Goal: Task Accomplishment & Management: Complete application form

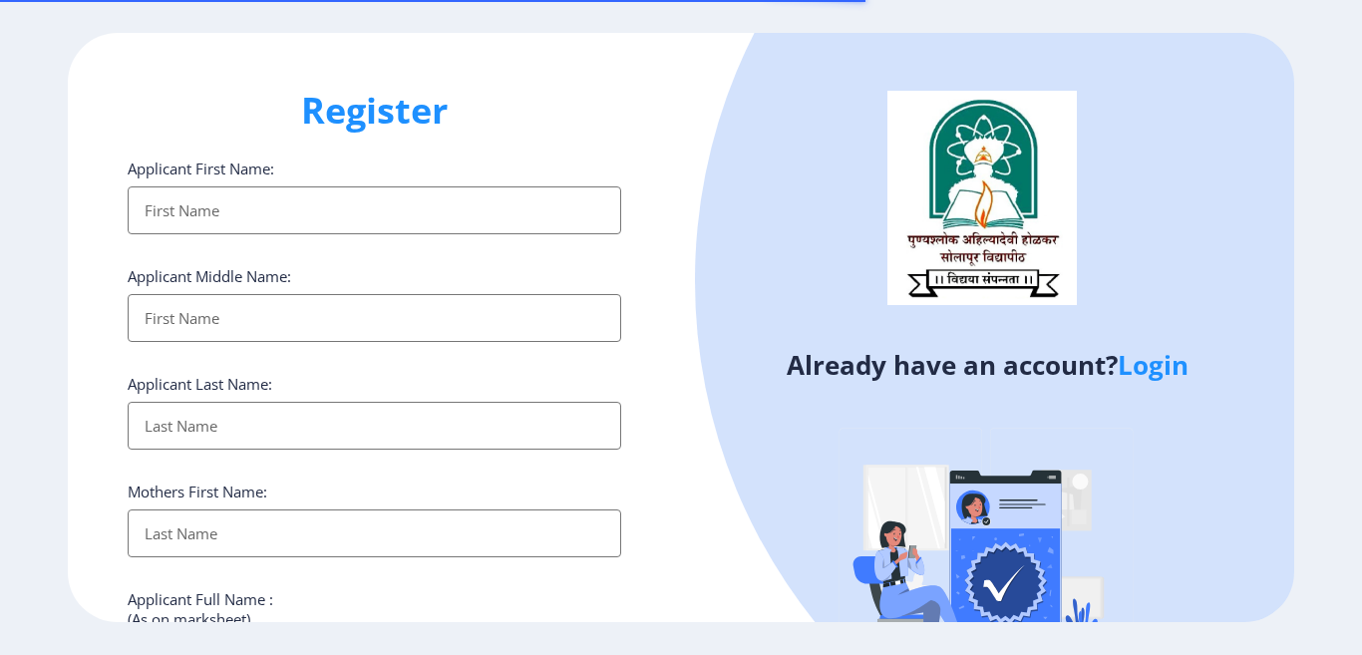
select select
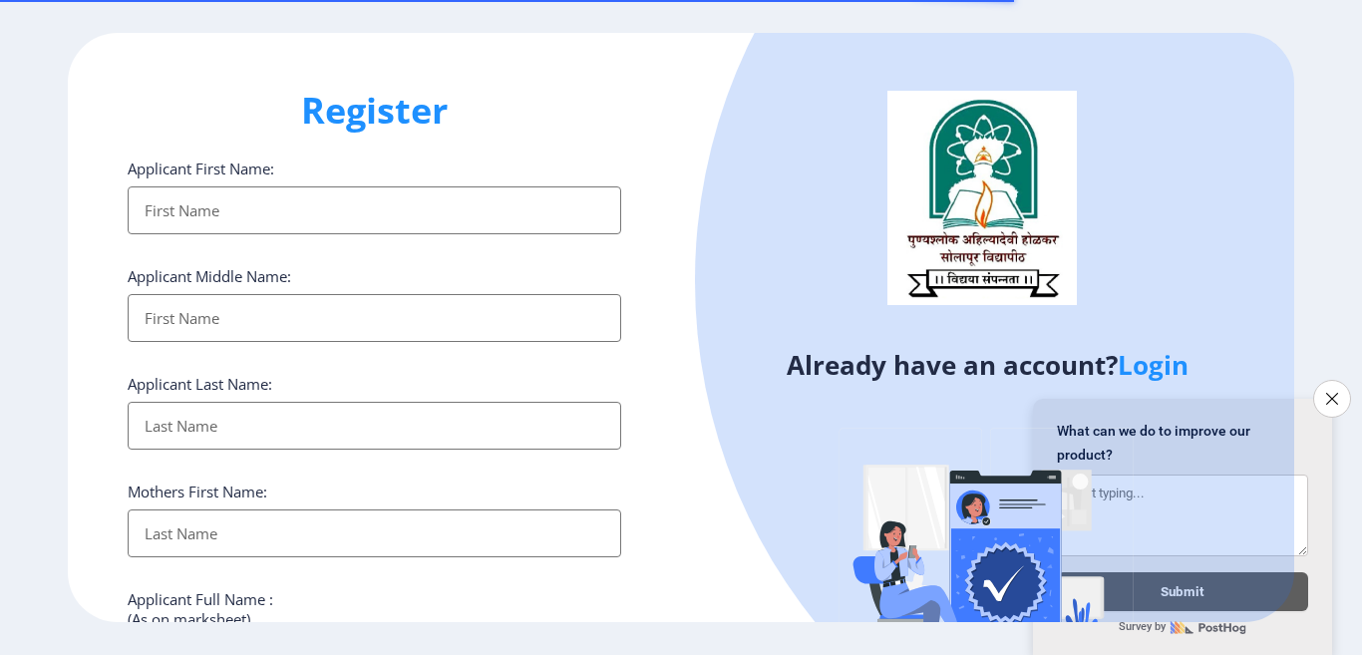
select select
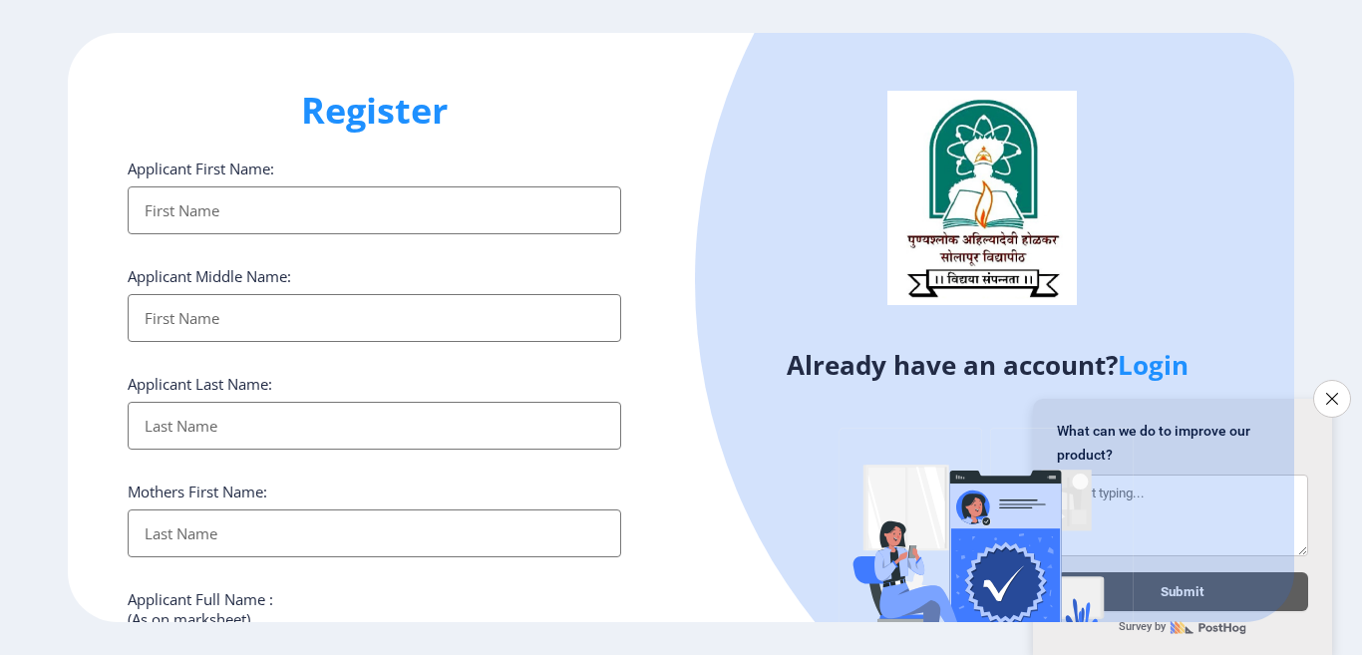
click at [1358, 390] on ngx-register "Register Applicant First Name: Applicant Middle Name: Applicant Last Name: Moth…" at bounding box center [681, 327] width 1362 height 589
click at [1349, 390] on button "Close survey" at bounding box center [1332, 399] width 42 height 42
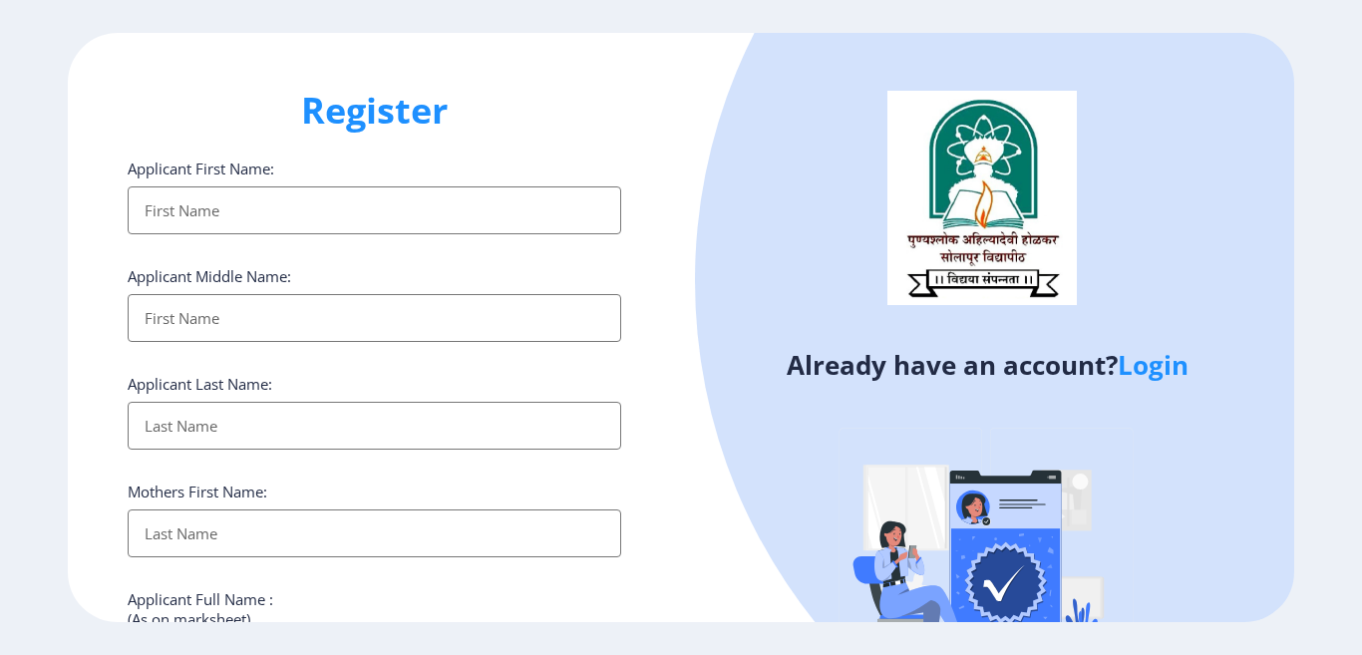
click at [1200, 362] on h4 "Already have an account? Login" at bounding box center [987, 365] width 583 height 32
click at [1177, 367] on link "Login" at bounding box center [1153, 365] width 71 height 36
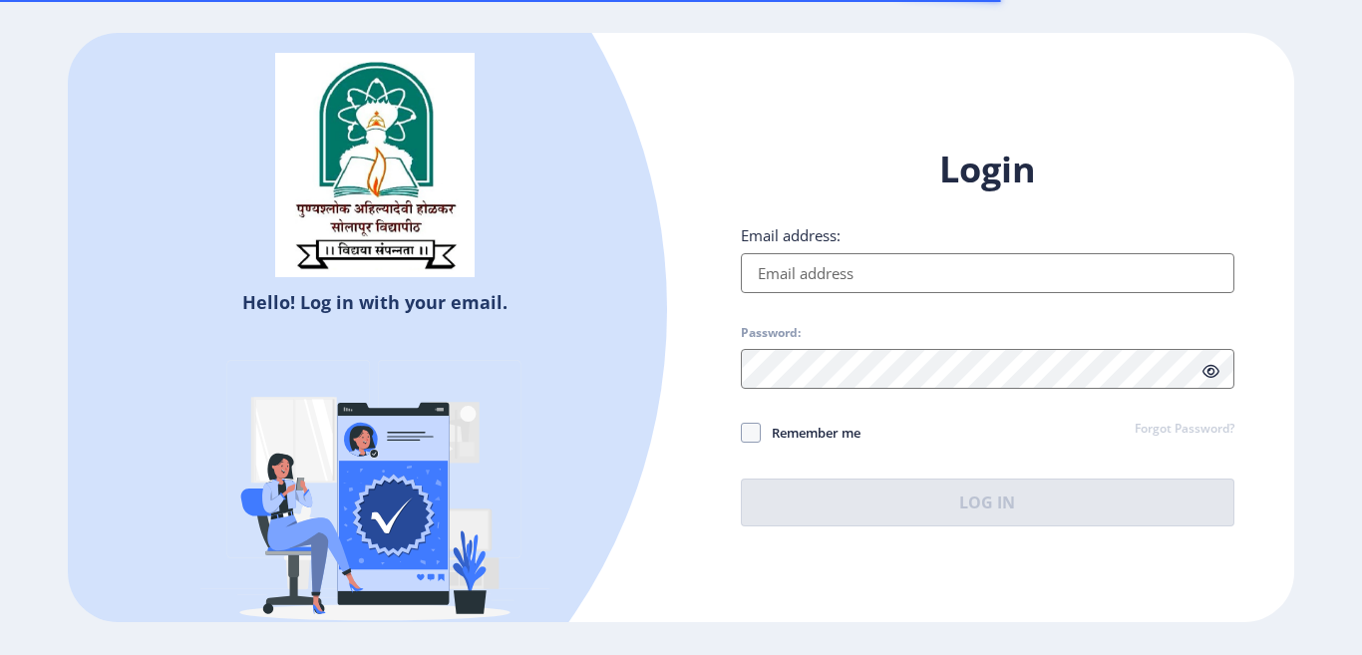
click at [980, 285] on input "Email address:" at bounding box center [988, 273] width 494 height 40
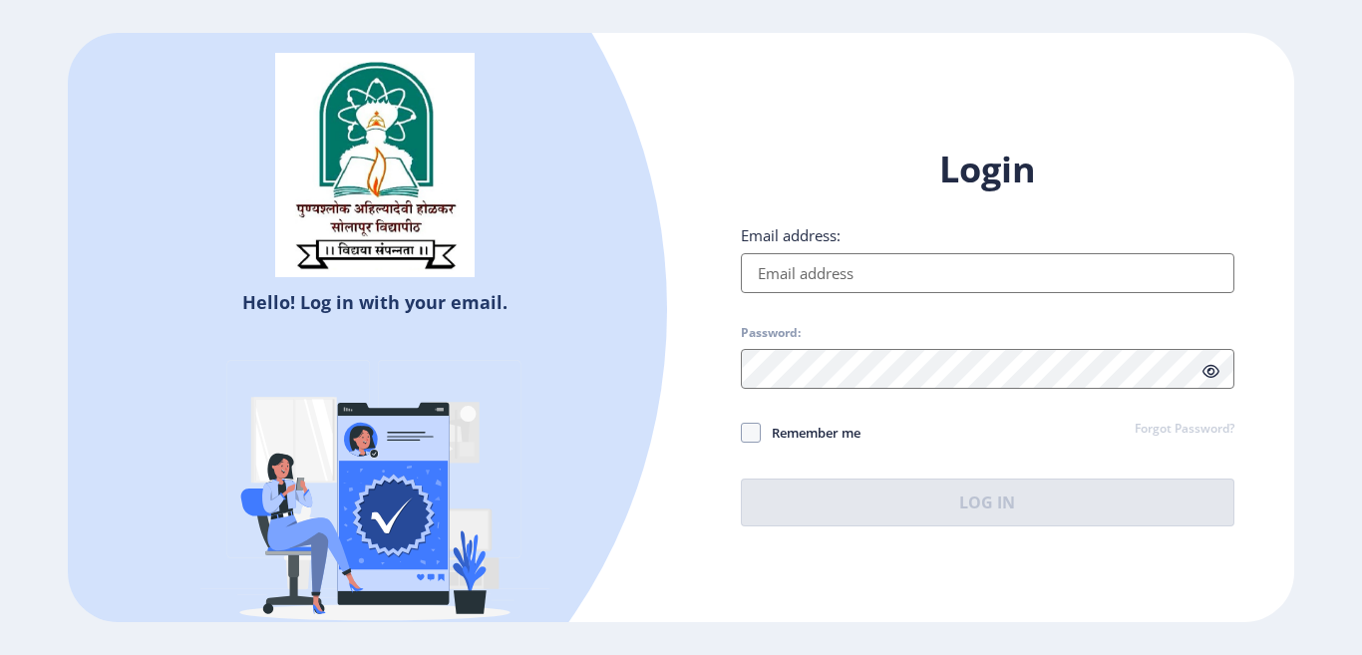
type input "[EMAIL_ADDRESS][DOMAIN_NAME]"
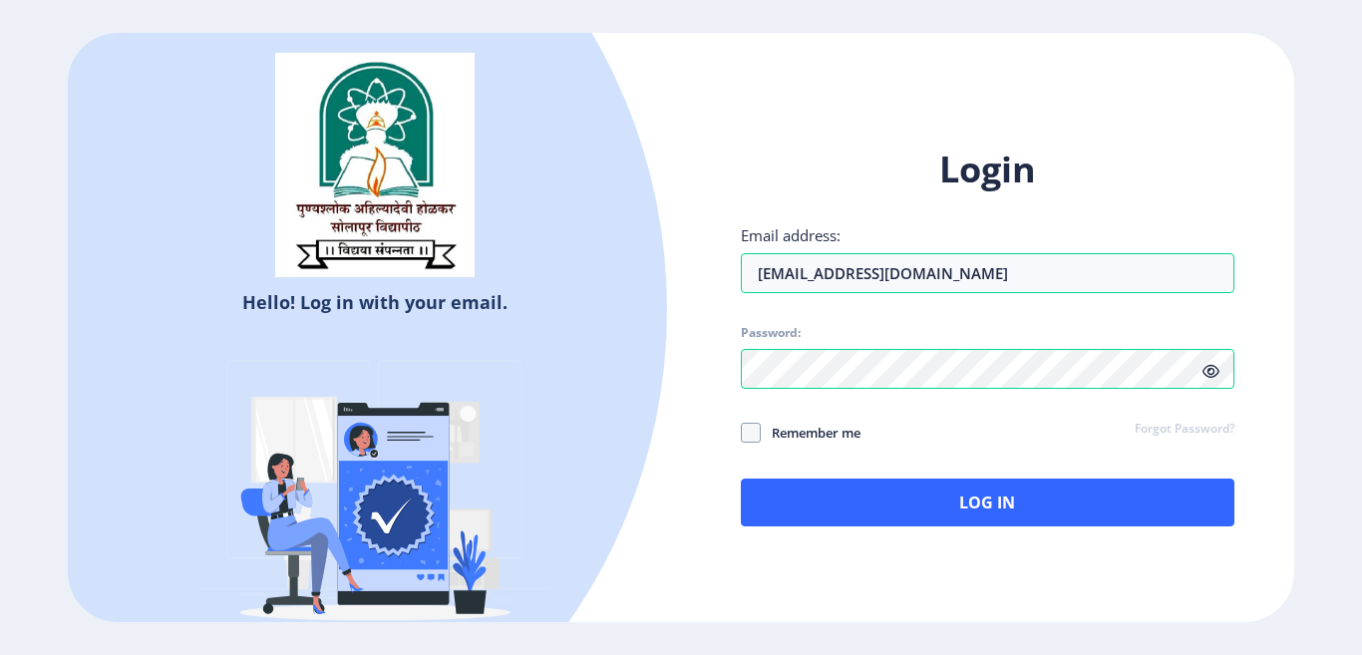
click at [773, 428] on span "Remember me" at bounding box center [811, 433] width 100 height 24
click at [742, 433] on input "Remember me" at bounding box center [741, 433] width 1 height 1
checkbox input "true"
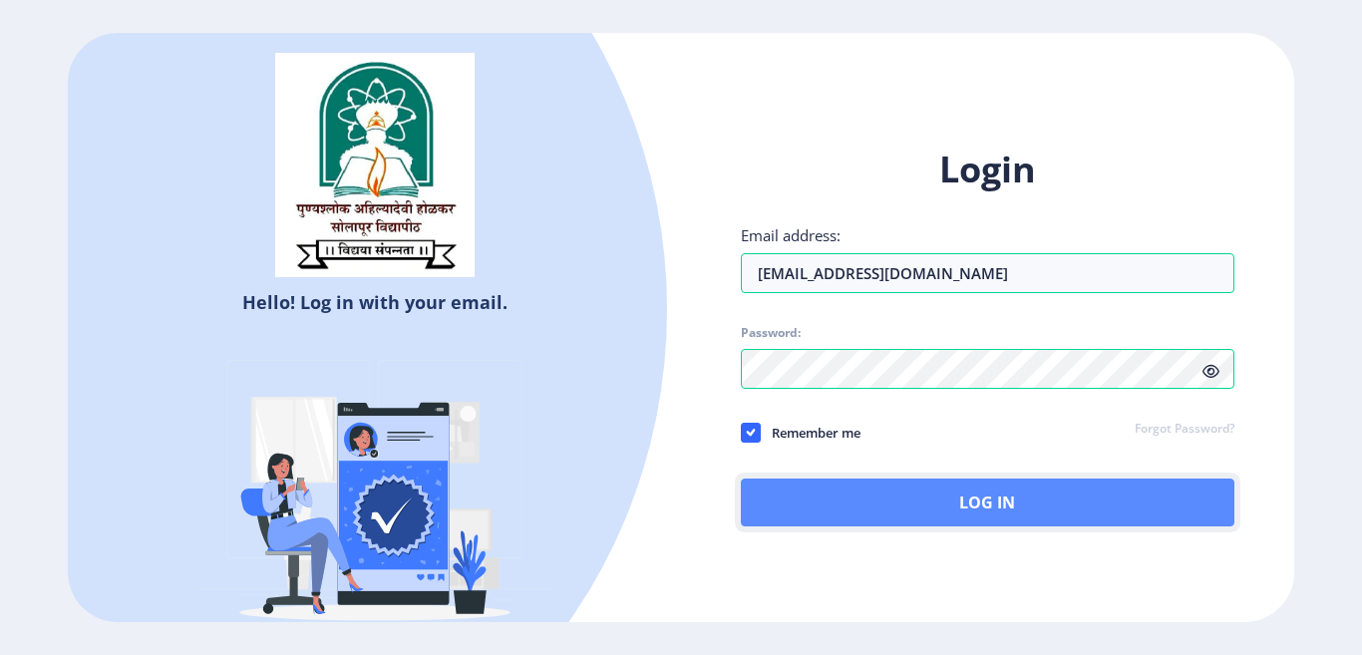
click at [823, 496] on button "Log In" at bounding box center [988, 503] width 494 height 48
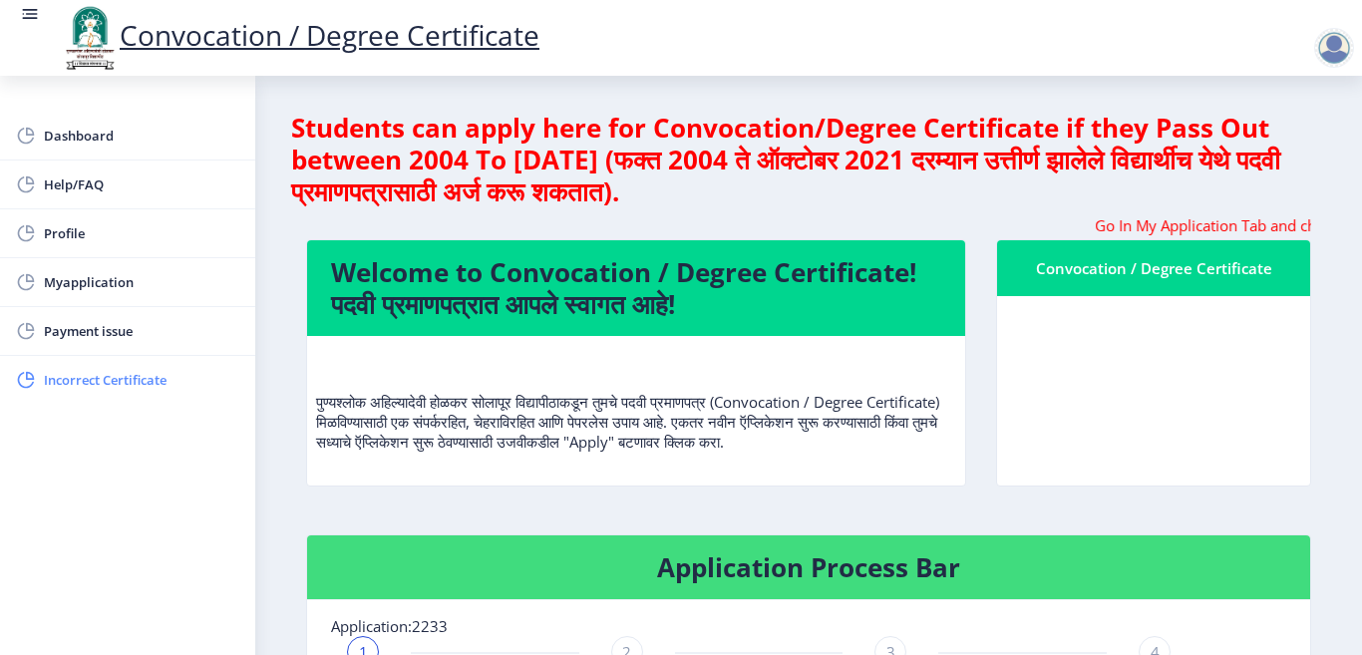
click at [135, 387] on span "Incorrect Certificate" at bounding box center [141, 380] width 195 height 24
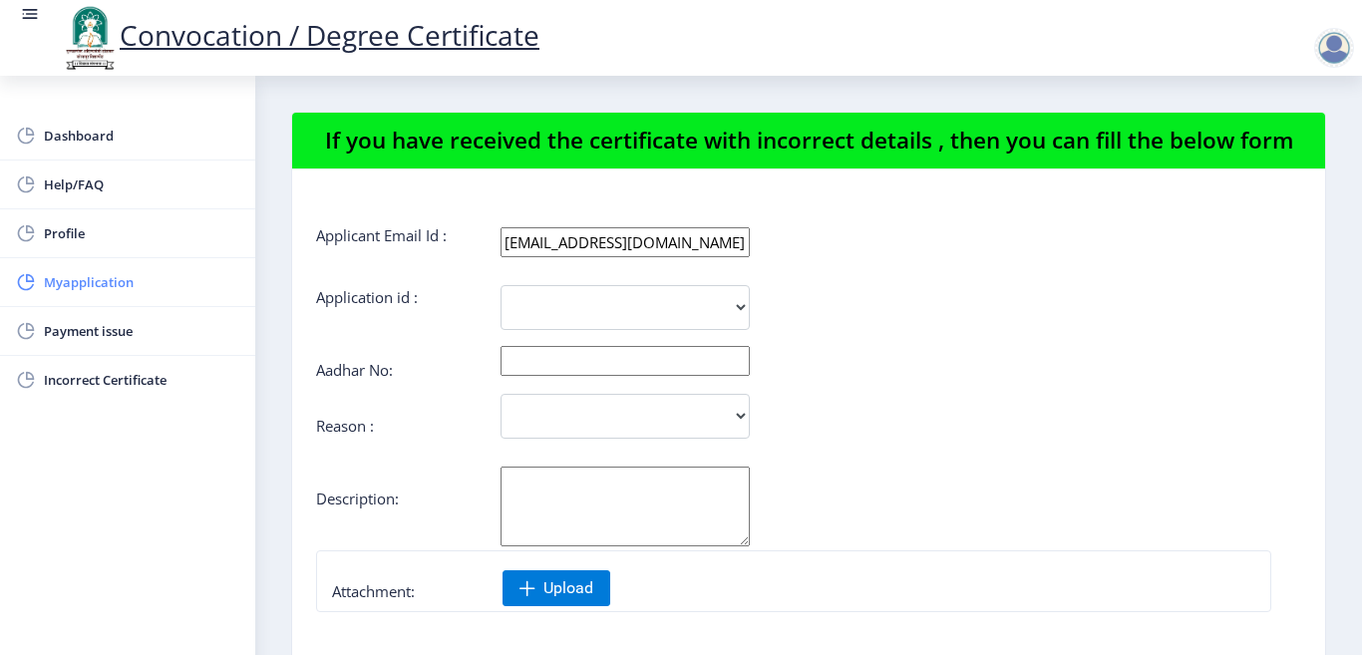
click at [73, 287] on span "Myapplication" at bounding box center [141, 282] width 195 height 24
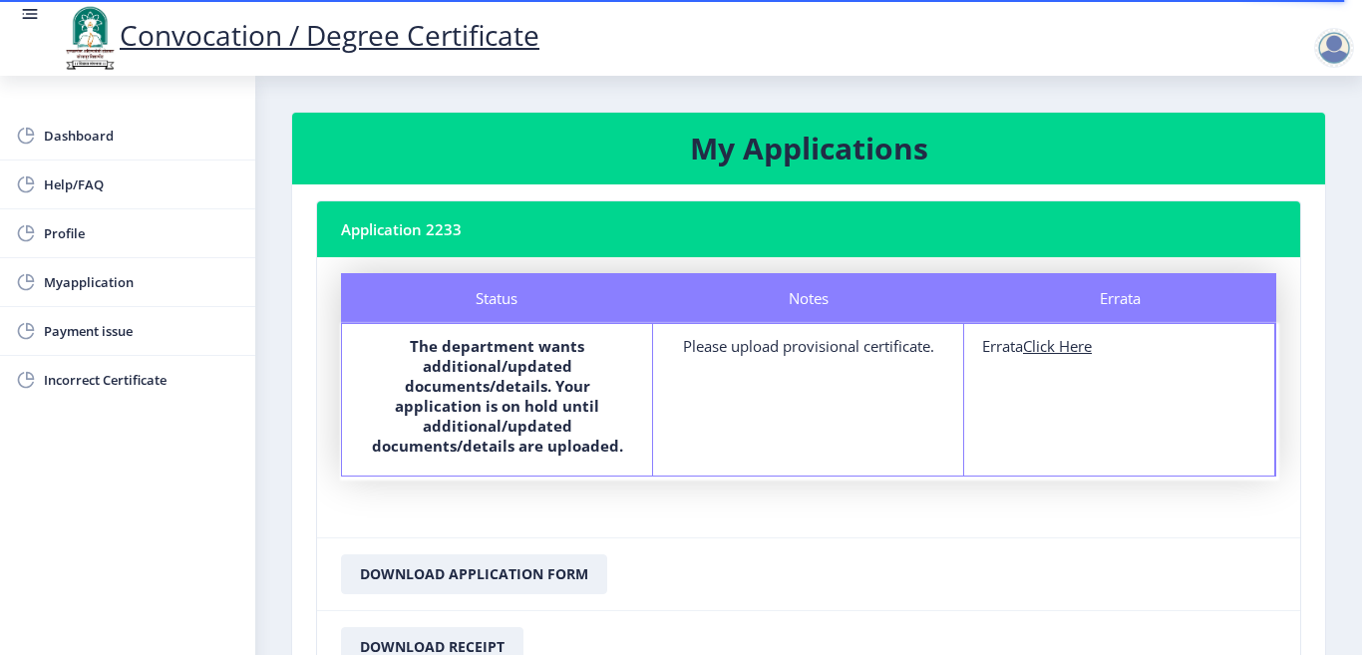
click at [830, 366] on div "Notes Please upload provisional certificate." at bounding box center [808, 400] width 311 height 152
click at [814, 426] on div "Notes Please upload provisional certificate." at bounding box center [808, 400] width 311 height 152
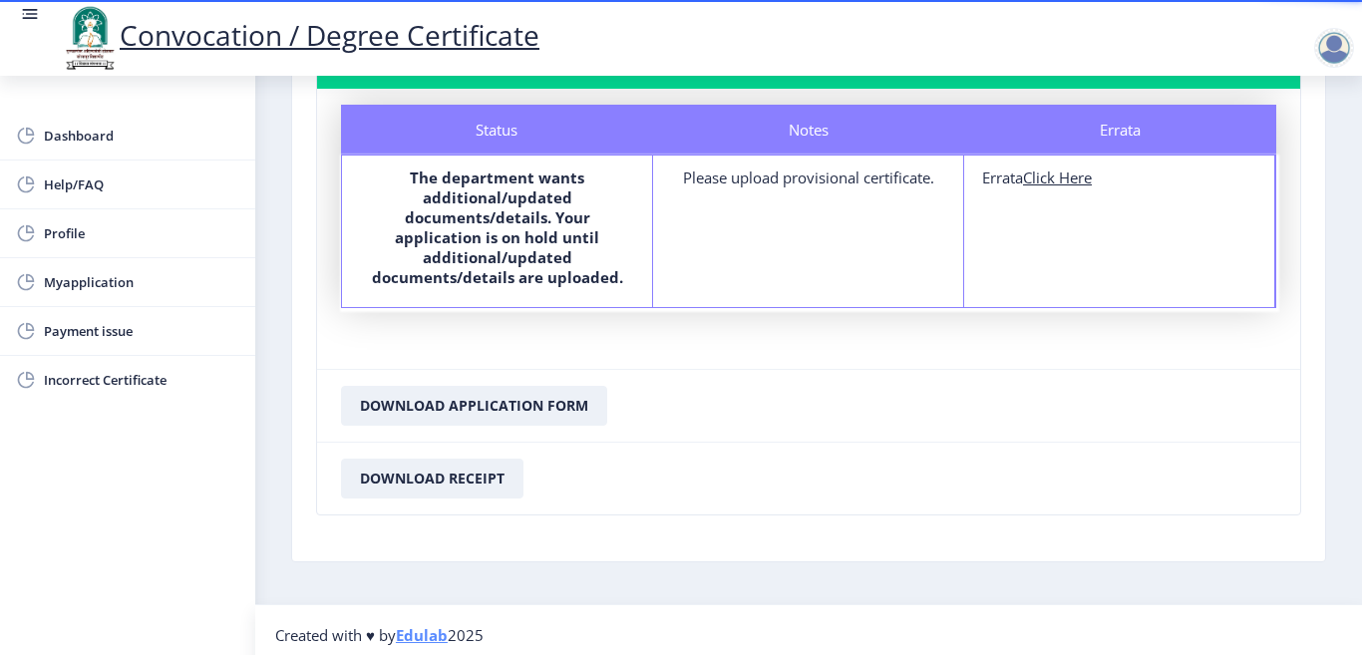
scroll to position [178, 0]
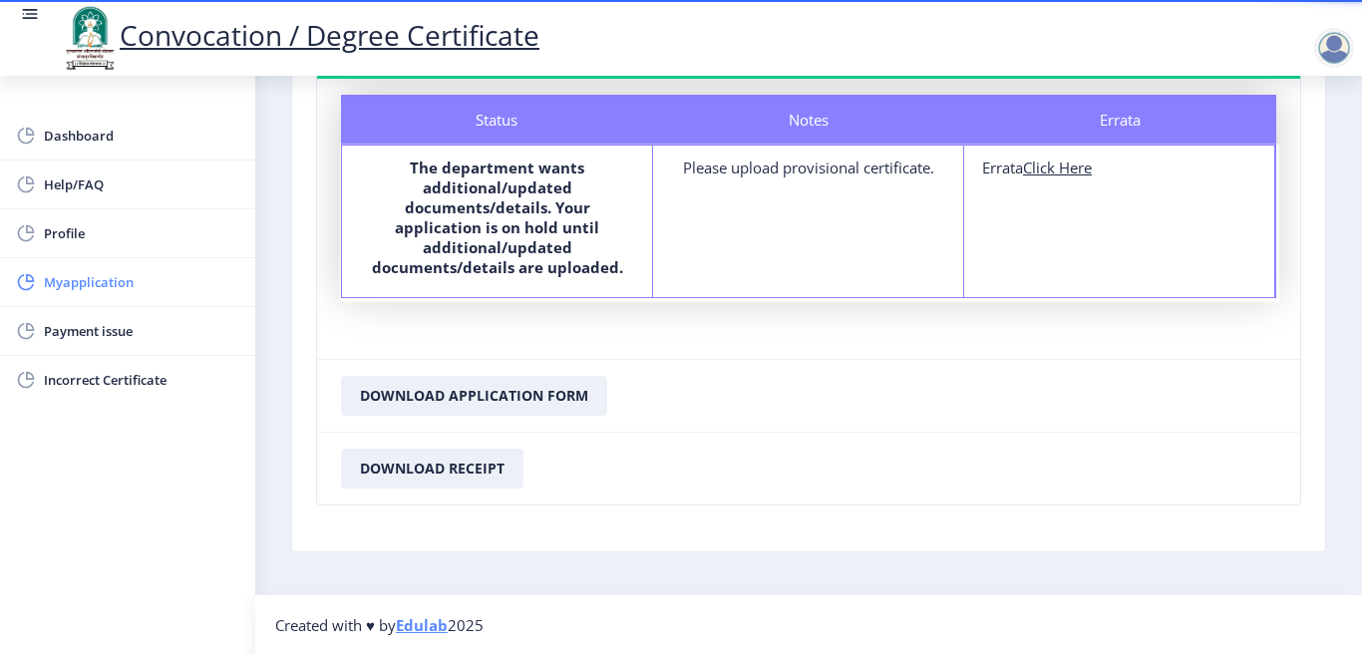
click at [84, 286] on span "Myapplication" at bounding box center [141, 282] width 195 height 24
click at [96, 374] on span "Incorrect Certificate" at bounding box center [141, 380] width 195 height 24
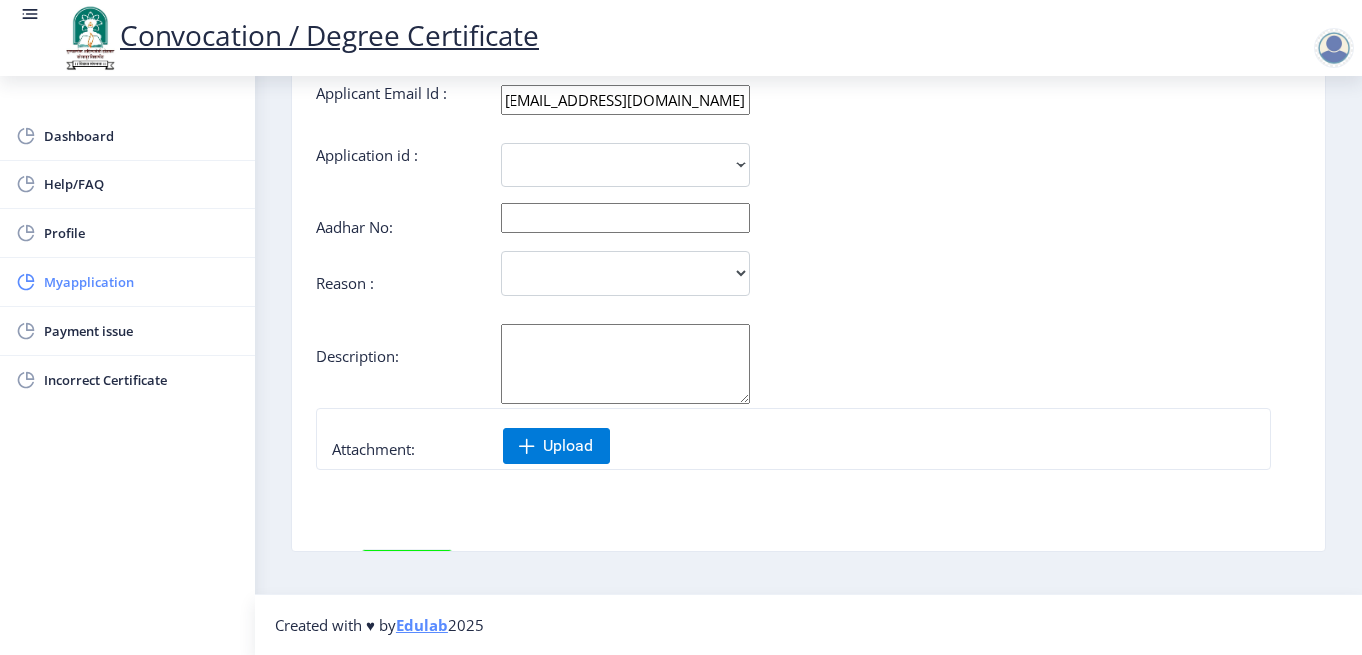
click at [96, 292] on span "Myapplication" at bounding box center [141, 282] width 195 height 24
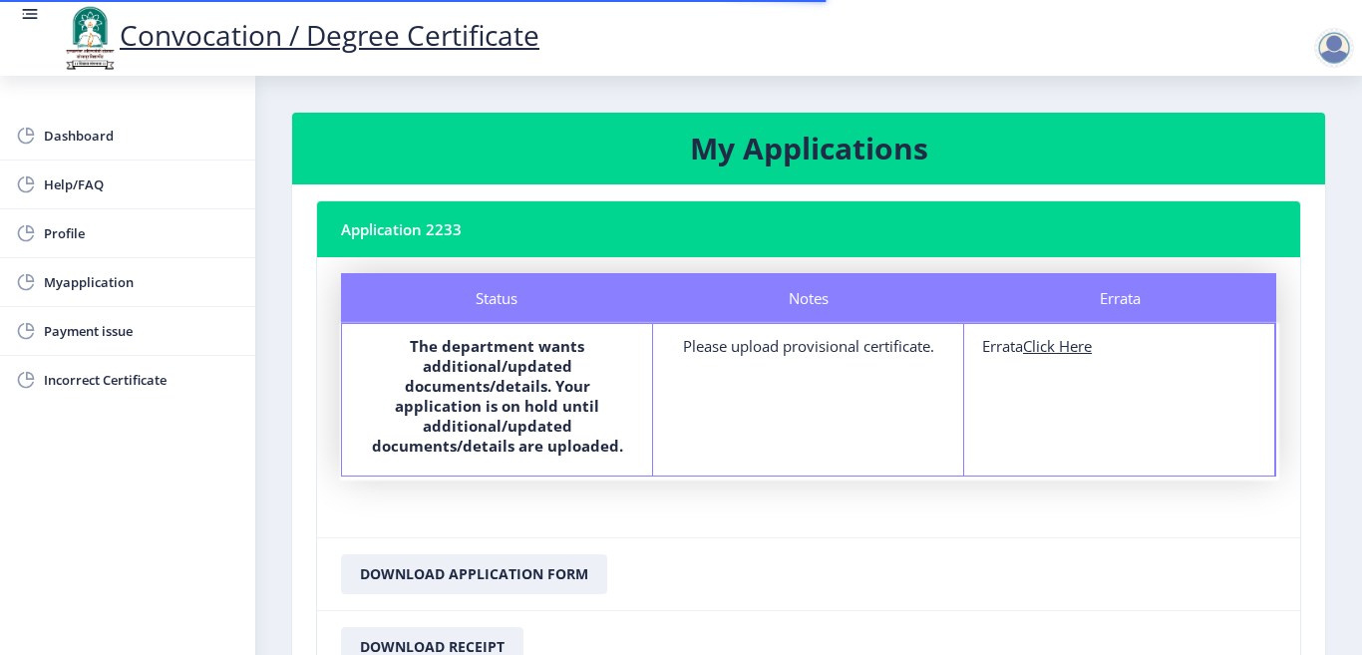
click at [483, 357] on b "The department wants additional/updated documents/details. Your application is …" at bounding box center [497, 396] width 251 height 120
click at [1055, 350] on u "Click Here" at bounding box center [1057, 346] width 69 height 20
select select
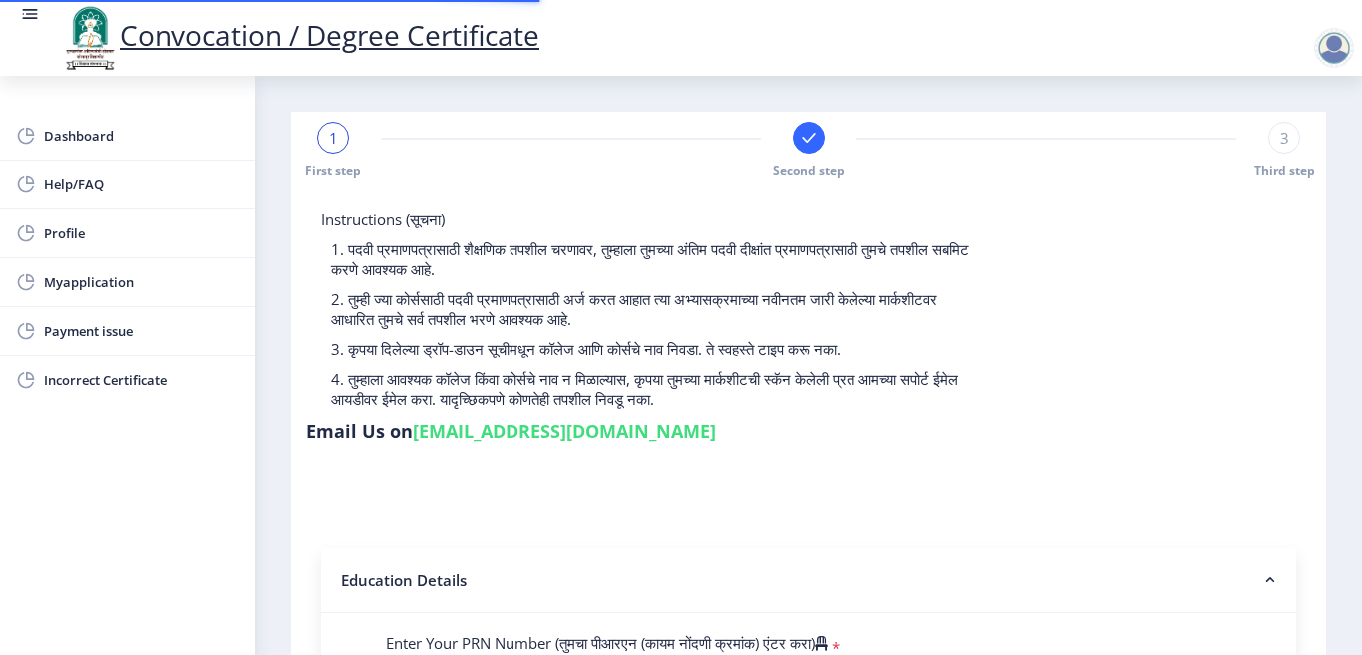
type input "1100001872"
select select "Regular"
select select "2014"
select select "March"
select select "FIRST CLASS"
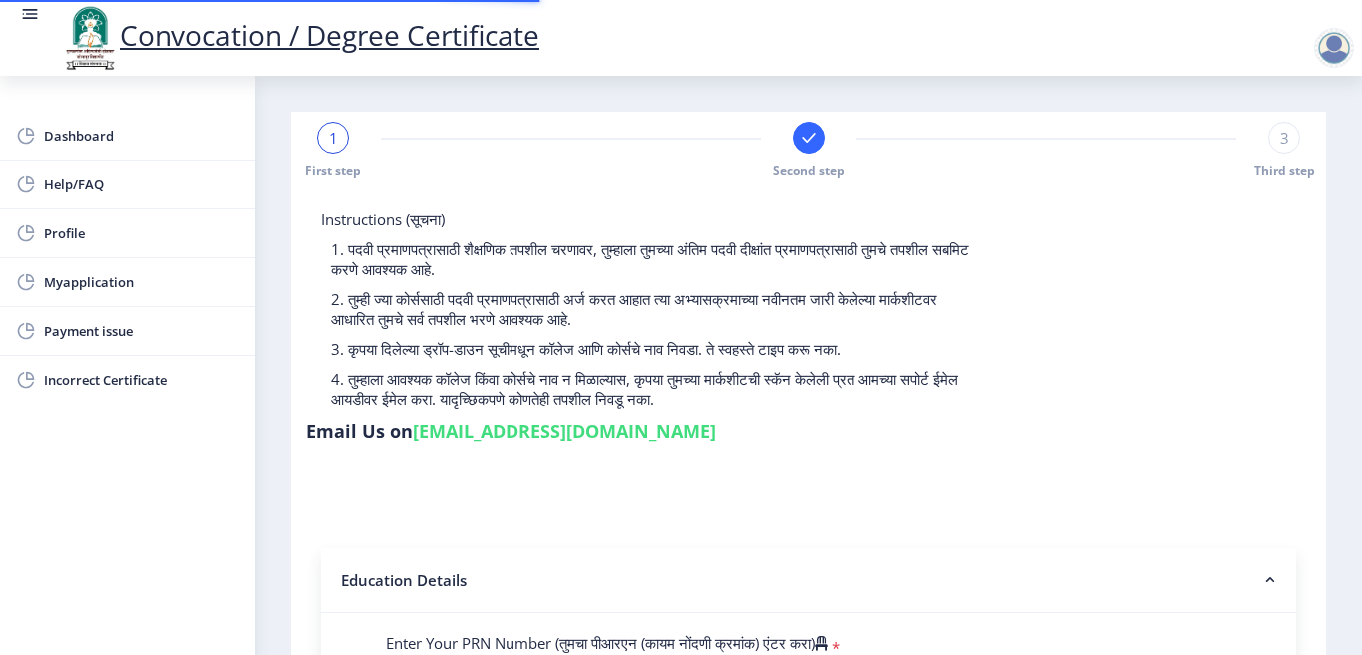
type input "10453"
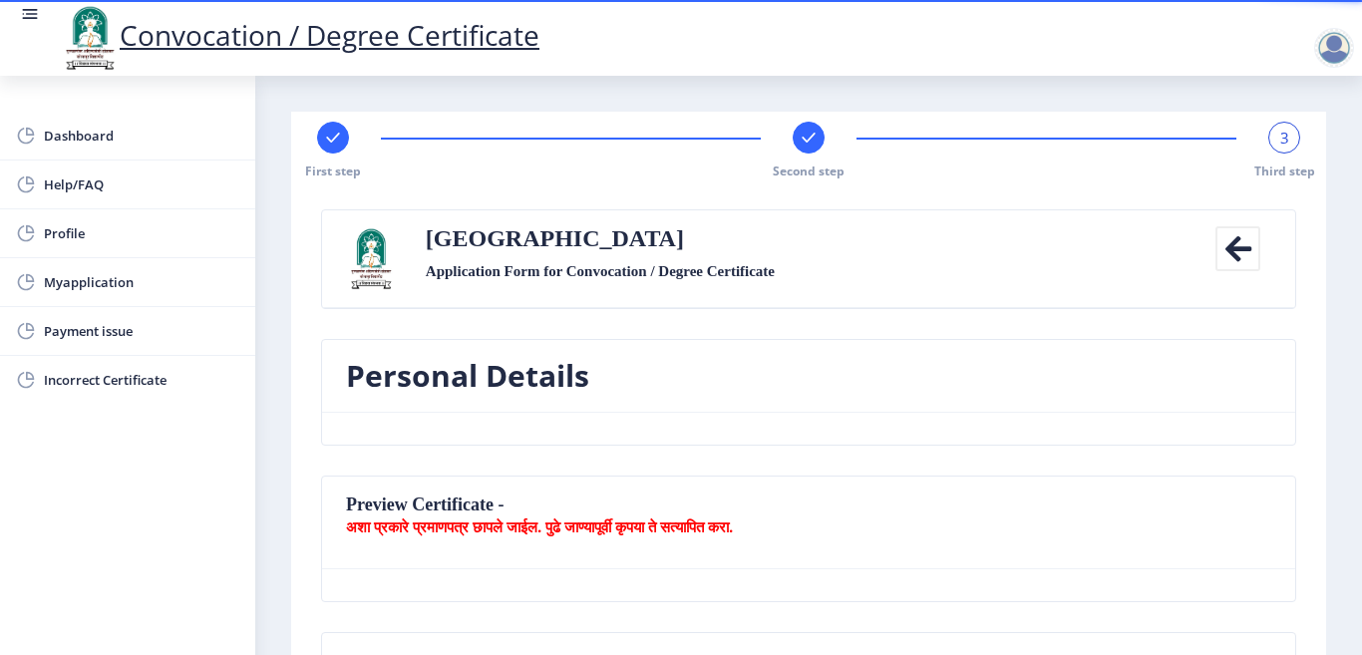
click at [1242, 249] on icon at bounding box center [1237, 248] width 45 height 45
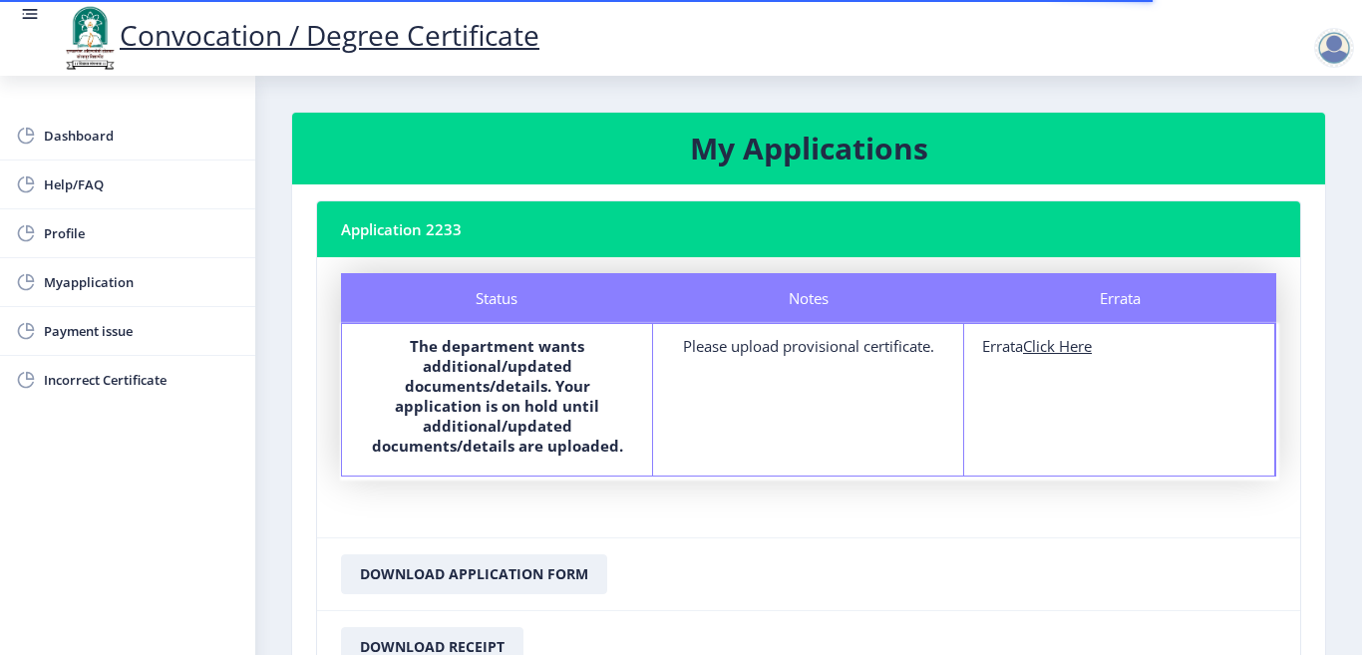
click at [813, 352] on div "Please upload provisional certificate." at bounding box center [808, 346] width 274 height 20
click at [814, 397] on div "Notes Please upload provisional certificate." at bounding box center [808, 400] width 311 height 152
click at [814, 422] on div "Notes Please upload provisional certificate." at bounding box center [808, 400] width 311 height 152
click at [808, 439] on div "Notes Please upload provisional certificate." at bounding box center [808, 400] width 311 height 152
click at [493, 393] on b "The department wants additional/updated documents/details. Your application is …" at bounding box center [497, 396] width 251 height 120
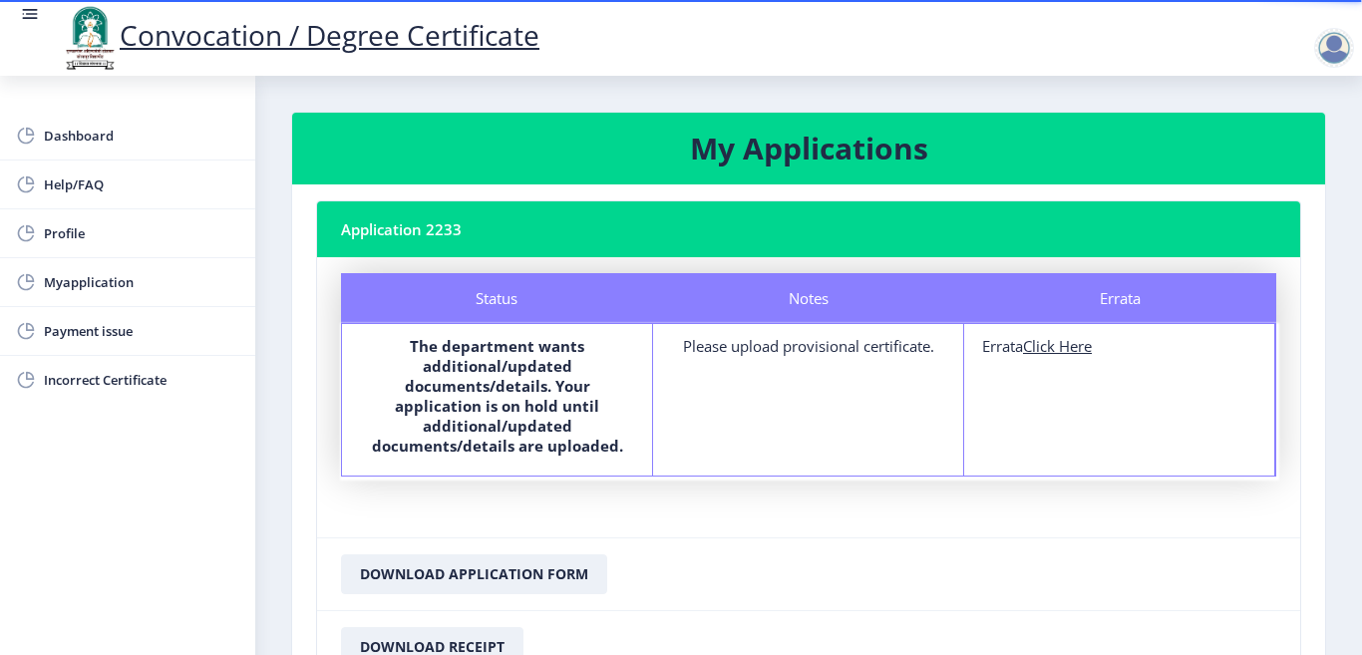
click at [474, 321] on div "Status" at bounding box center [497, 298] width 312 height 50
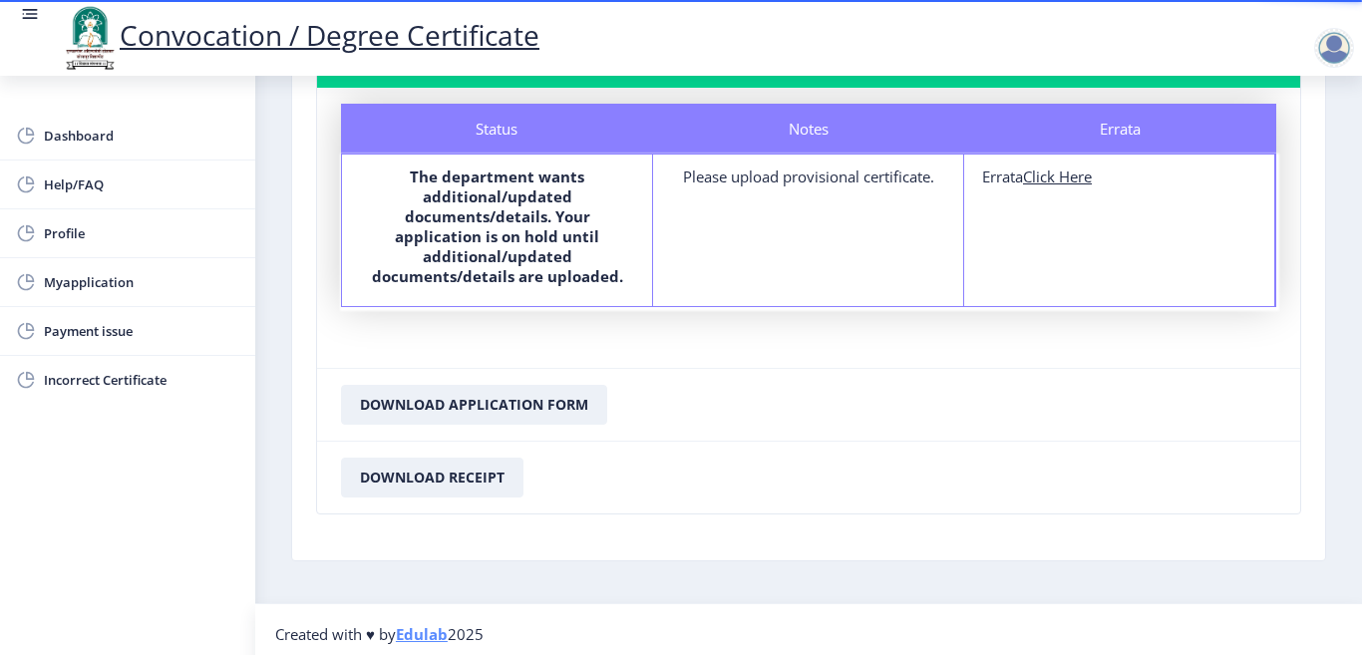
scroll to position [178, 0]
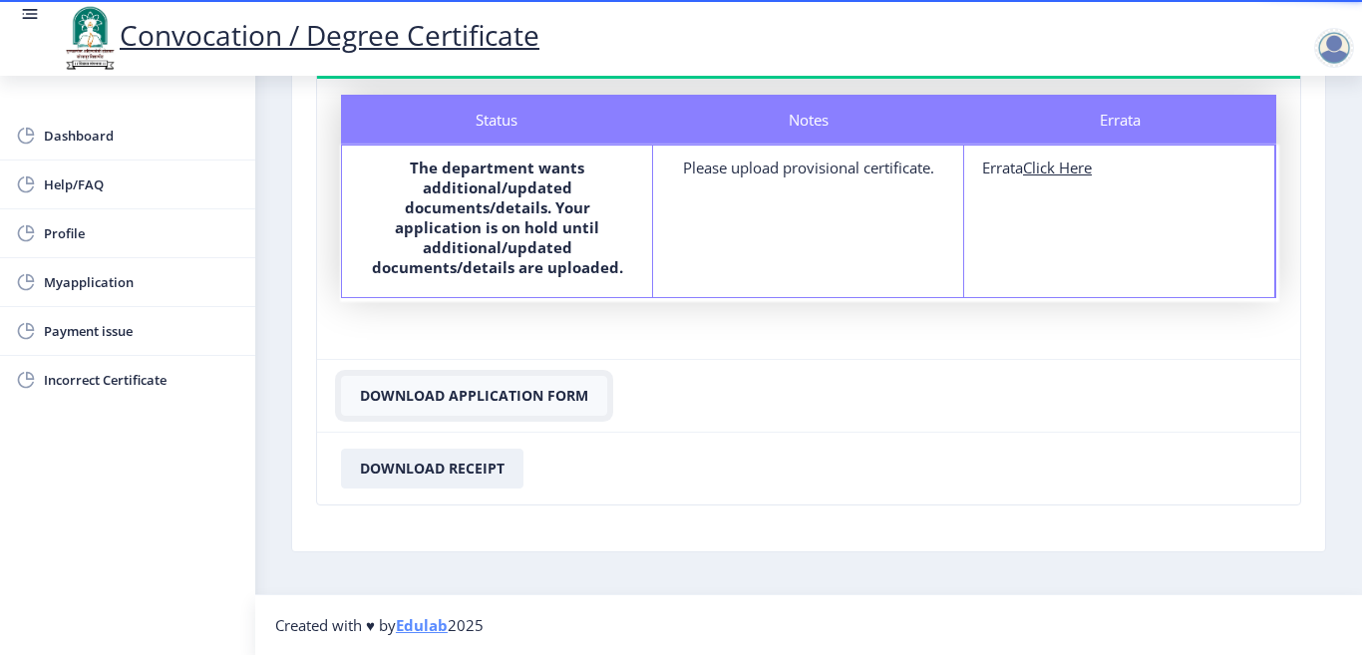
click at [525, 399] on button "Download Application Form" at bounding box center [474, 396] width 266 height 40
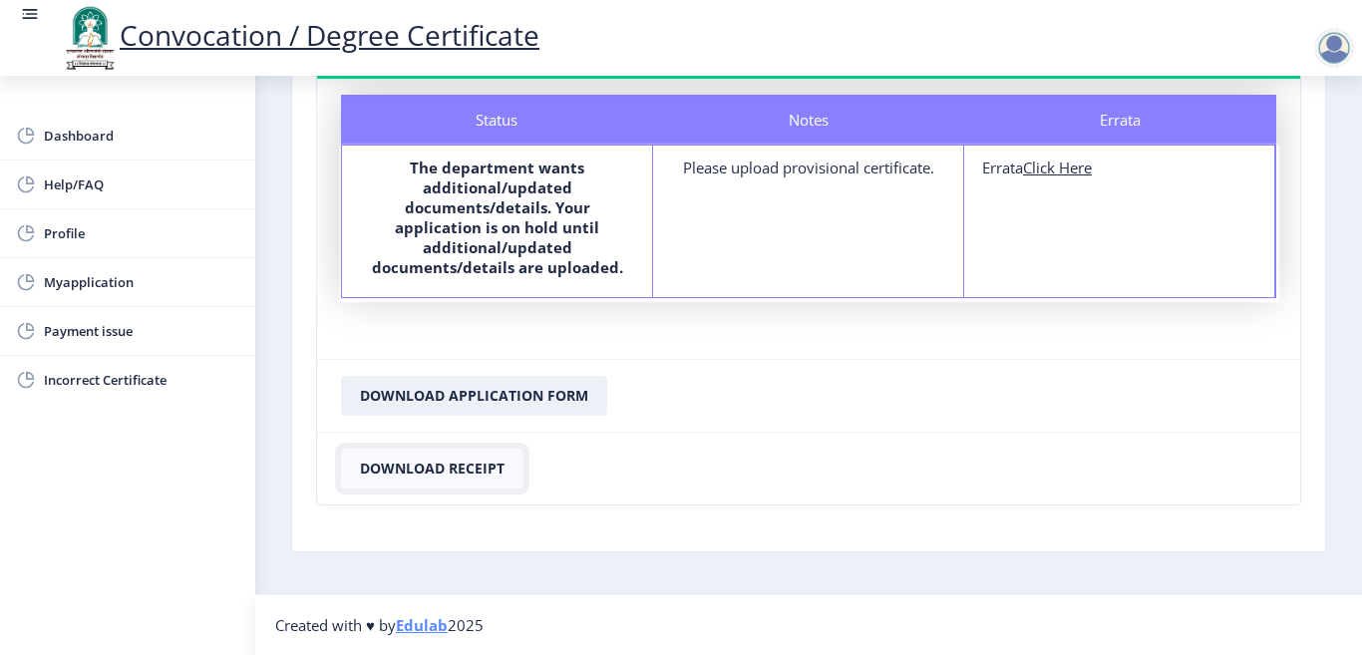
click at [433, 464] on button "Download Receipt" at bounding box center [432, 469] width 182 height 40
click at [1058, 170] on u "Click Here" at bounding box center [1057, 168] width 69 height 20
select select
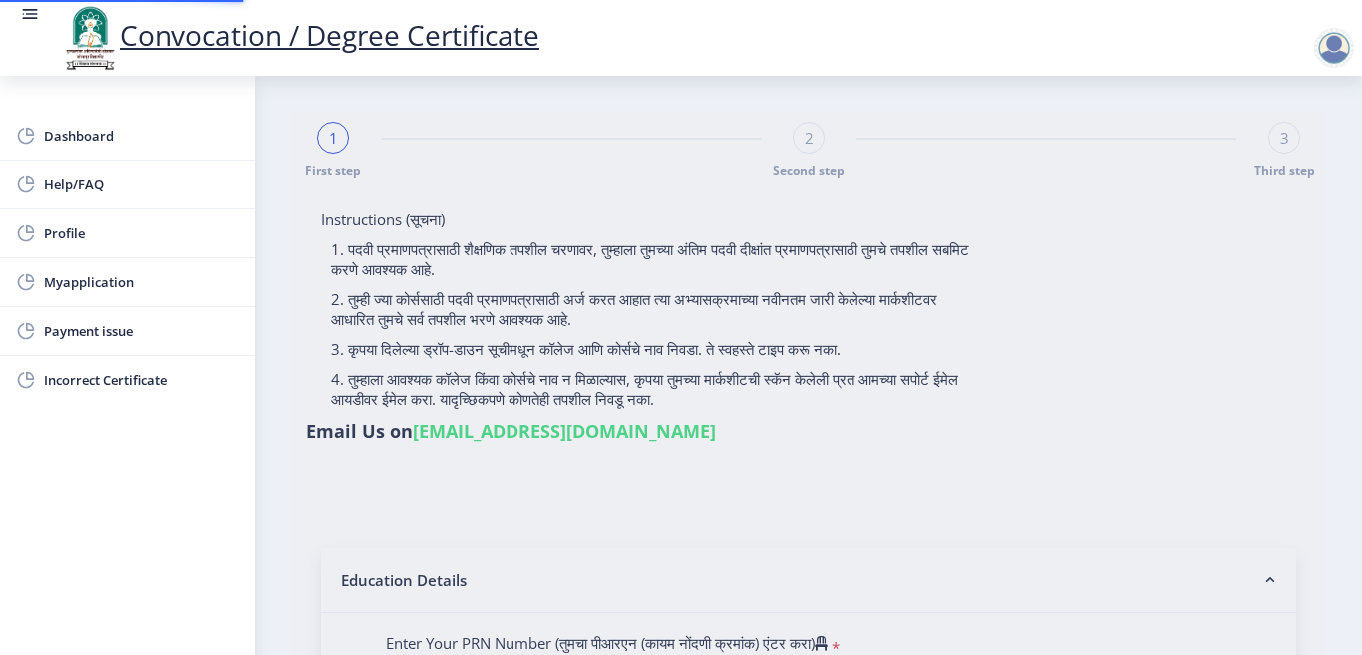
type input "1100001872"
select select "Regular"
select select "2014"
select select "March"
select select "FIRST CLASS"
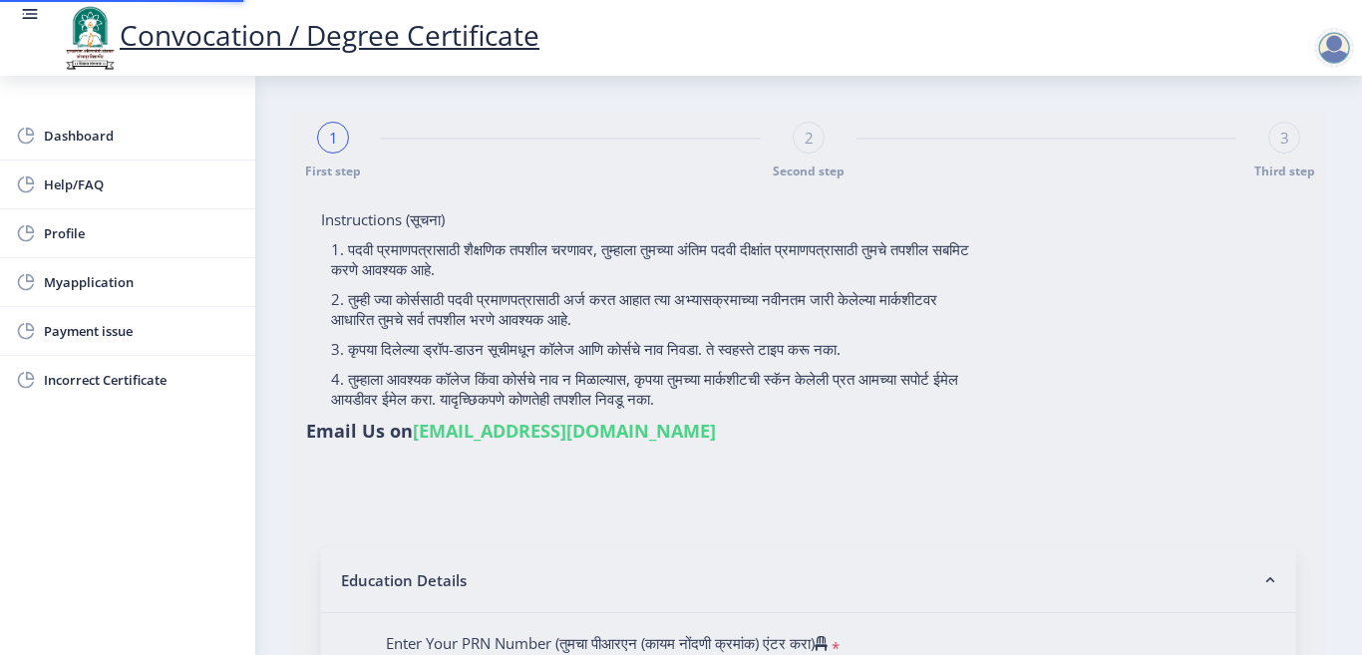
type input "10453"
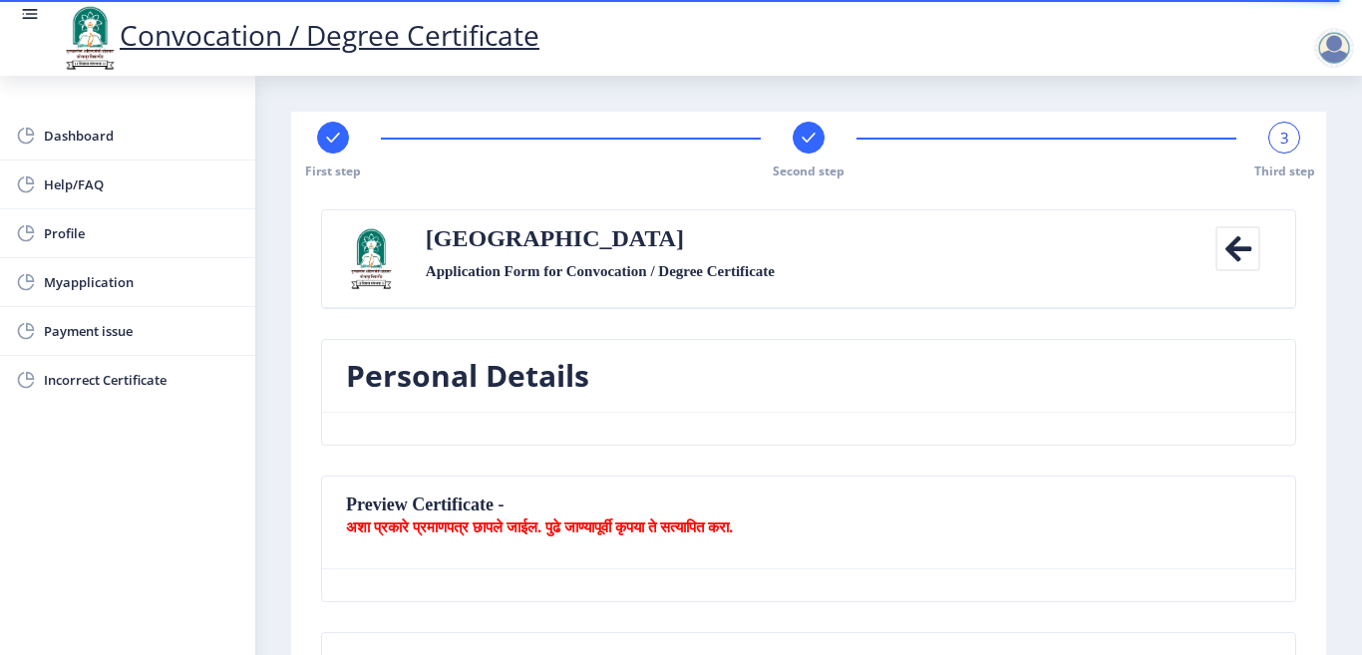
click at [1236, 241] on icon at bounding box center [1237, 248] width 45 height 45
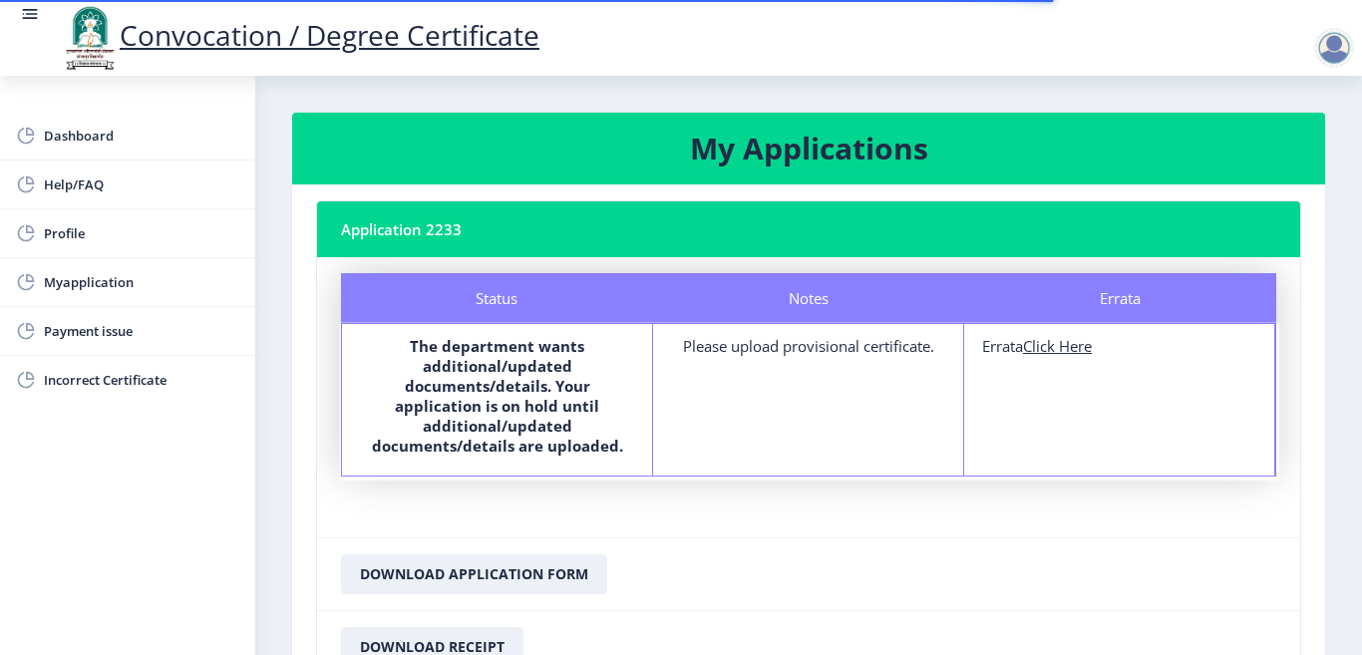
click at [816, 356] on div "Notes Please upload provisional certificate." at bounding box center [808, 400] width 311 height 152
click at [763, 297] on div "Notes" at bounding box center [809, 298] width 312 height 50
click at [797, 444] on div "Notes Please upload provisional certificate." at bounding box center [808, 400] width 311 height 152
click at [798, 442] on div "Notes Please upload provisional certificate." at bounding box center [808, 400] width 311 height 152
click at [137, 232] on span "Profile" at bounding box center [141, 233] width 195 height 24
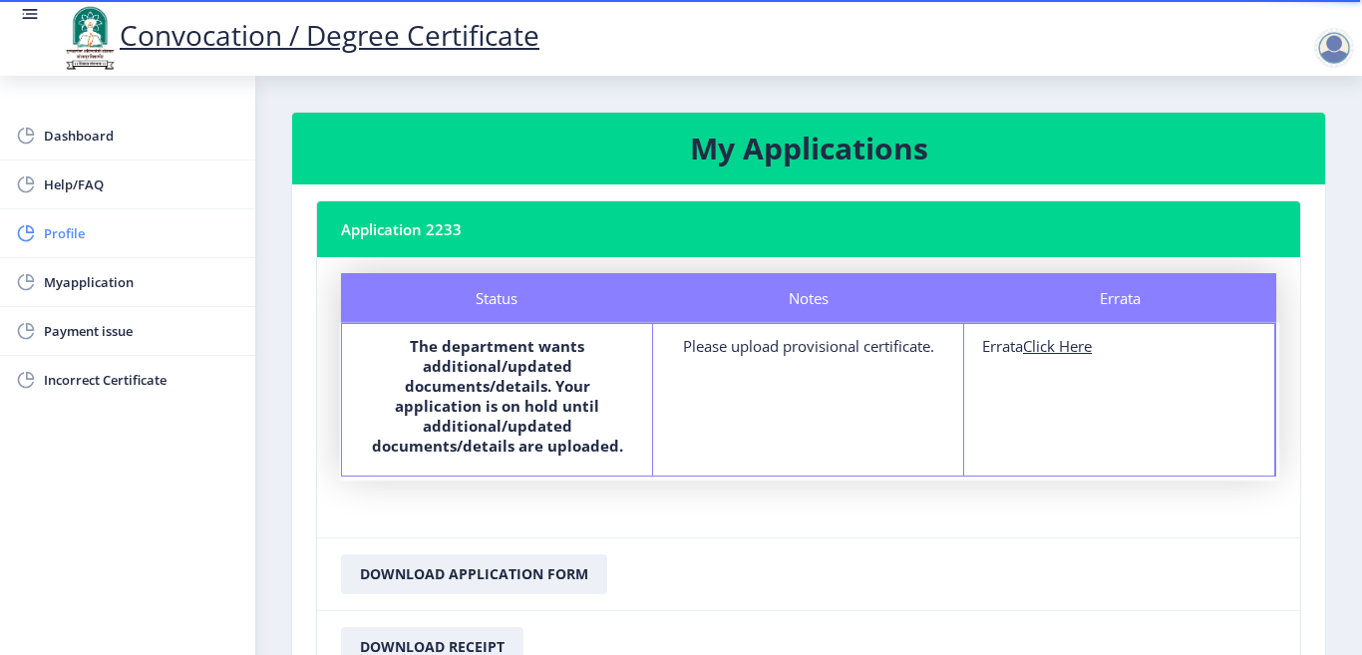
select select
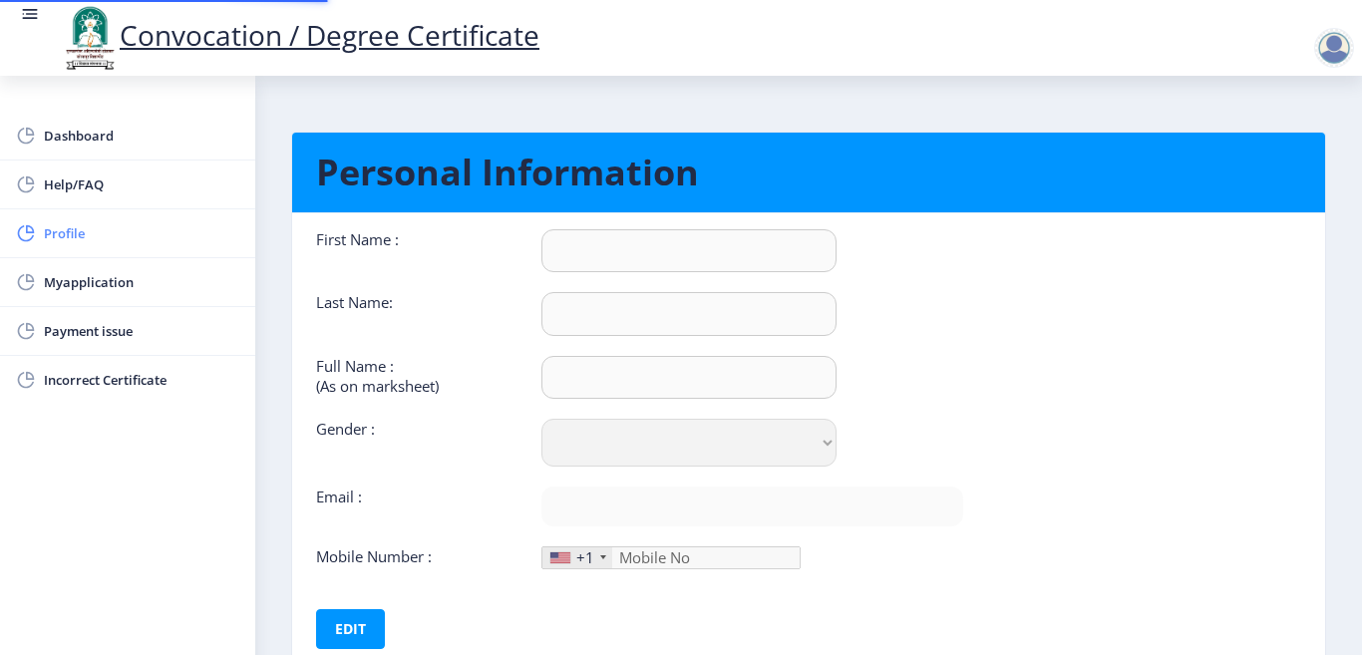
type input "SHOBHA"
type input "[PERSON_NAME]"
type input "[PERSON_NAME] [PERSON_NAME]"
select select "[DEMOGRAPHIC_DATA]"
type input "[EMAIL_ADDRESS][DOMAIN_NAME]"
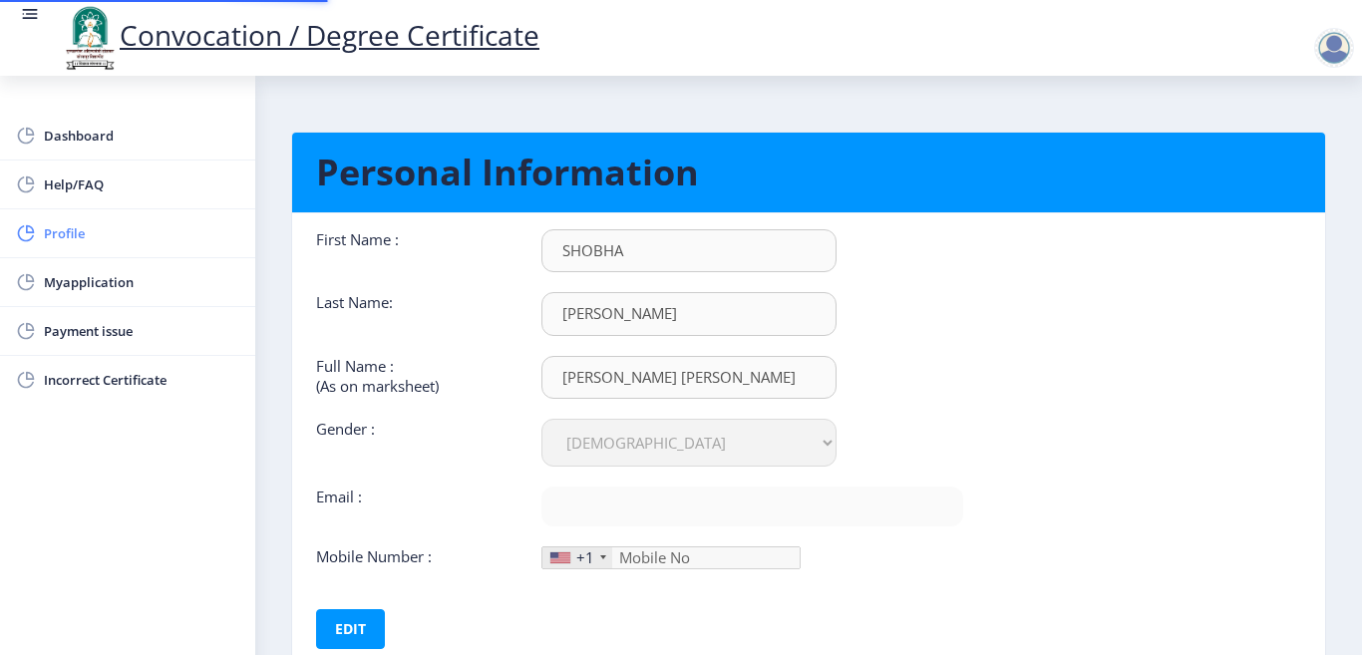
type input "9049920505"
click at [138, 268] on link "Myapplication" at bounding box center [127, 282] width 255 height 48
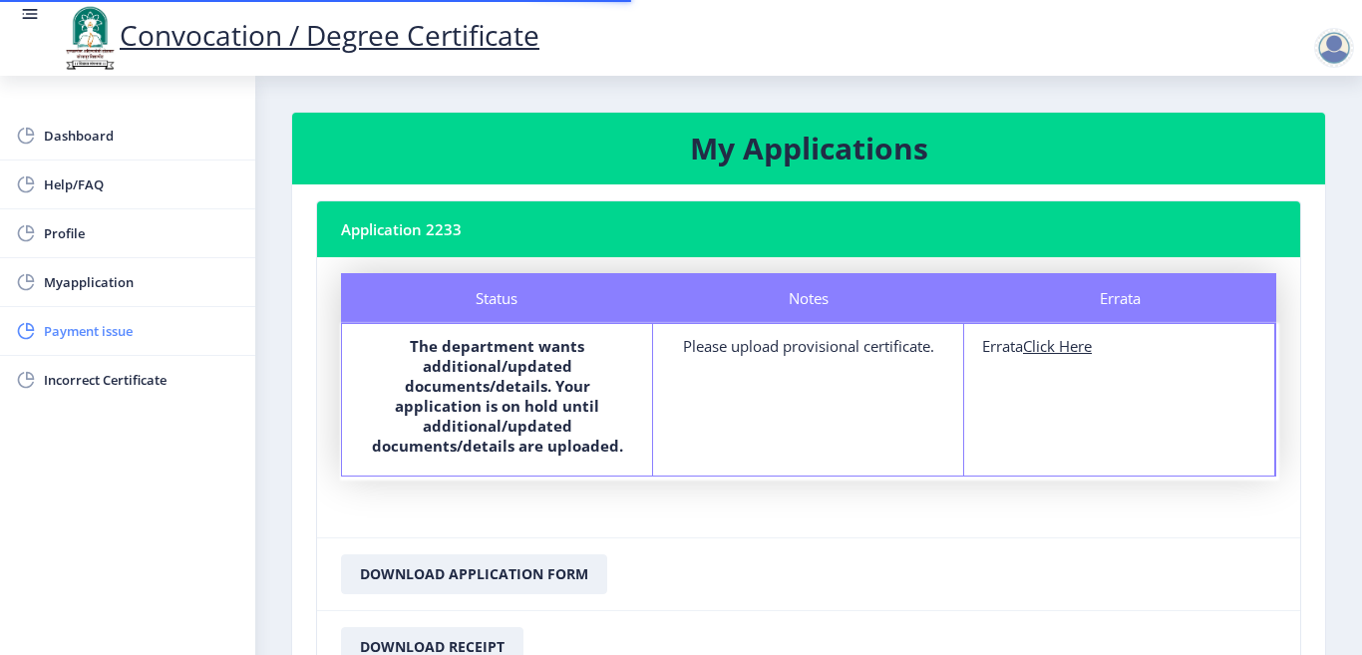
click at [130, 326] on span "Payment issue" at bounding box center [141, 331] width 195 height 24
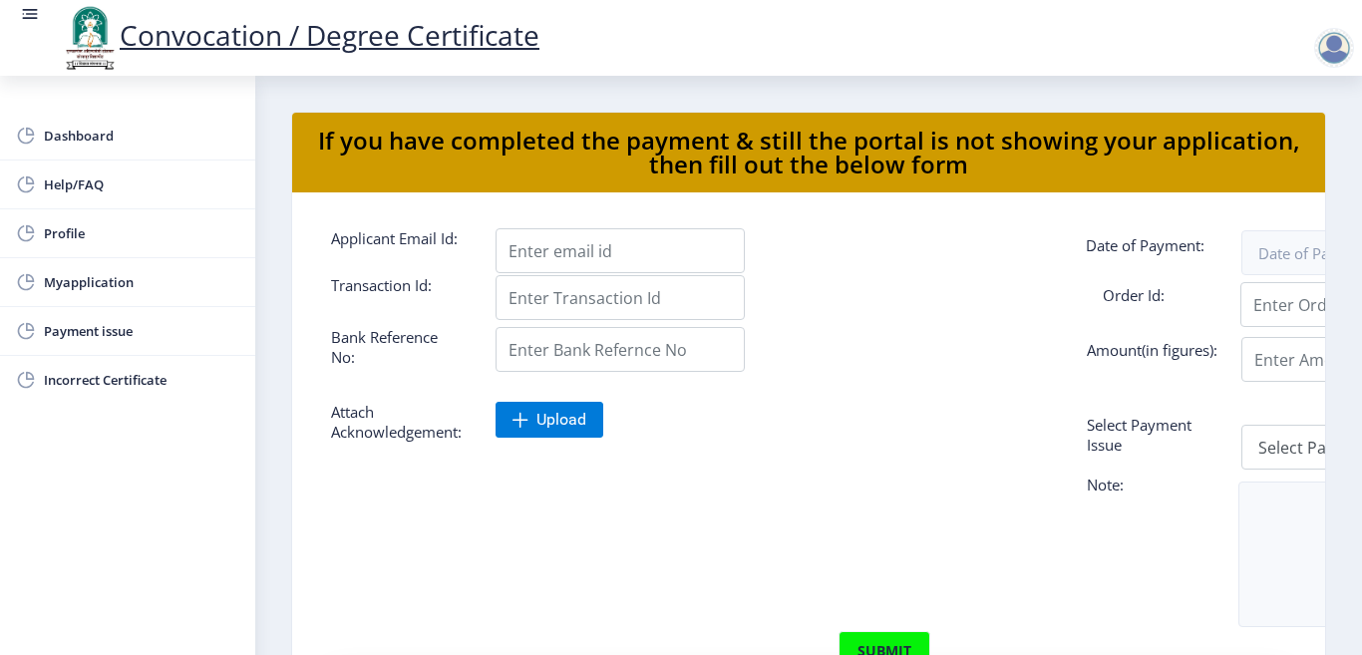
drag, startPoint x: 1148, startPoint y: 568, endPoint x: 925, endPoint y: 543, distance: 223.7
click at [925, 543] on div "Note:" at bounding box center [808, 570] width 985 height 122
drag, startPoint x: 961, startPoint y: 607, endPoint x: 1156, endPoint y: 606, distance: 194.4
click at [1164, 612] on div "Note:" at bounding box center [808, 570] width 985 height 122
click at [110, 385] on span "Incorrect Certificate" at bounding box center [141, 380] width 195 height 24
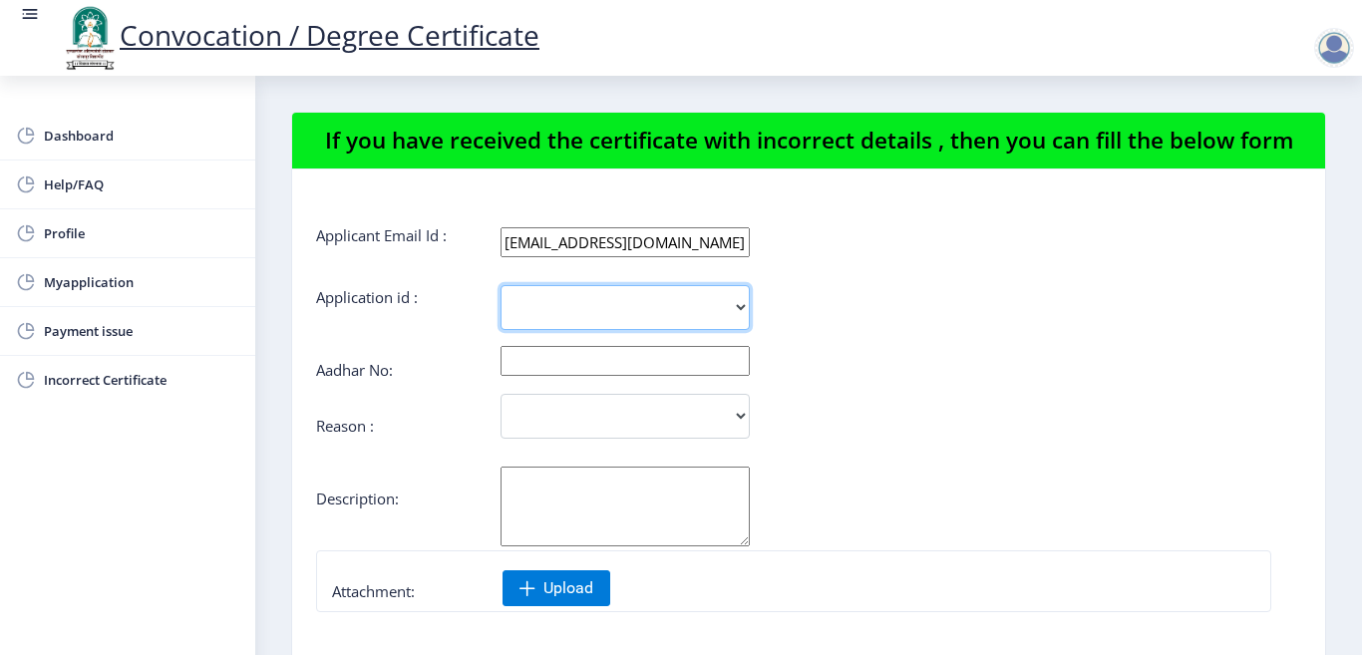
click at [666, 330] on select "2233" at bounding box center [624, 307] width 249 height 45
select select "2233"
click at [500, 309] on select "2233" at bounding box center [624, 307] width 249 height 45
click at [633, 376] on input "text" at bounding box center [624, 361] width 249 height 30
type input "297551522873"
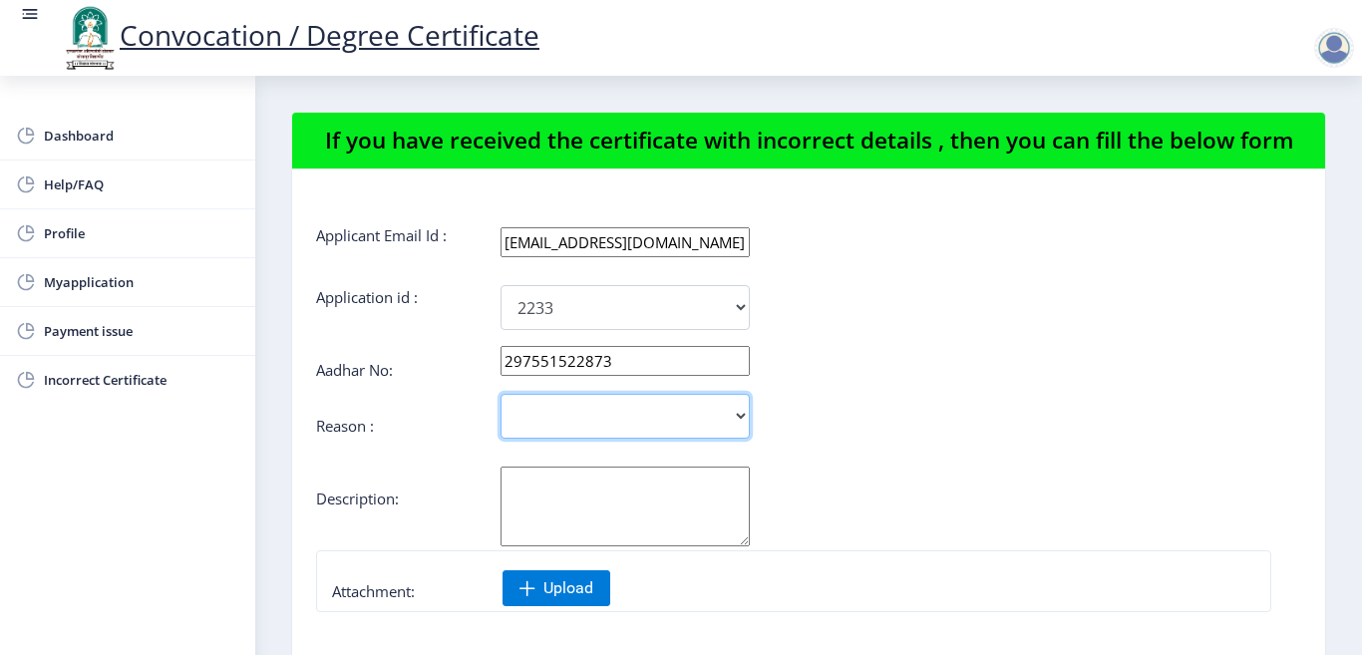
click at [726, 435] on select "Incorrect Course Name Incorrect Name/ Fathers Name Others" at bounding box center [624, 416] width 249 height 45
select select "Others"
click at [500, 418] on select "Incorrect Course Name Incorrect Name/ Fathers Name Others" at bounding box center [624, 416] width 249 height 45
click at [675, 521] on textarea "Aadhar No:" at bounding box center [624, 507] width 249 height 80
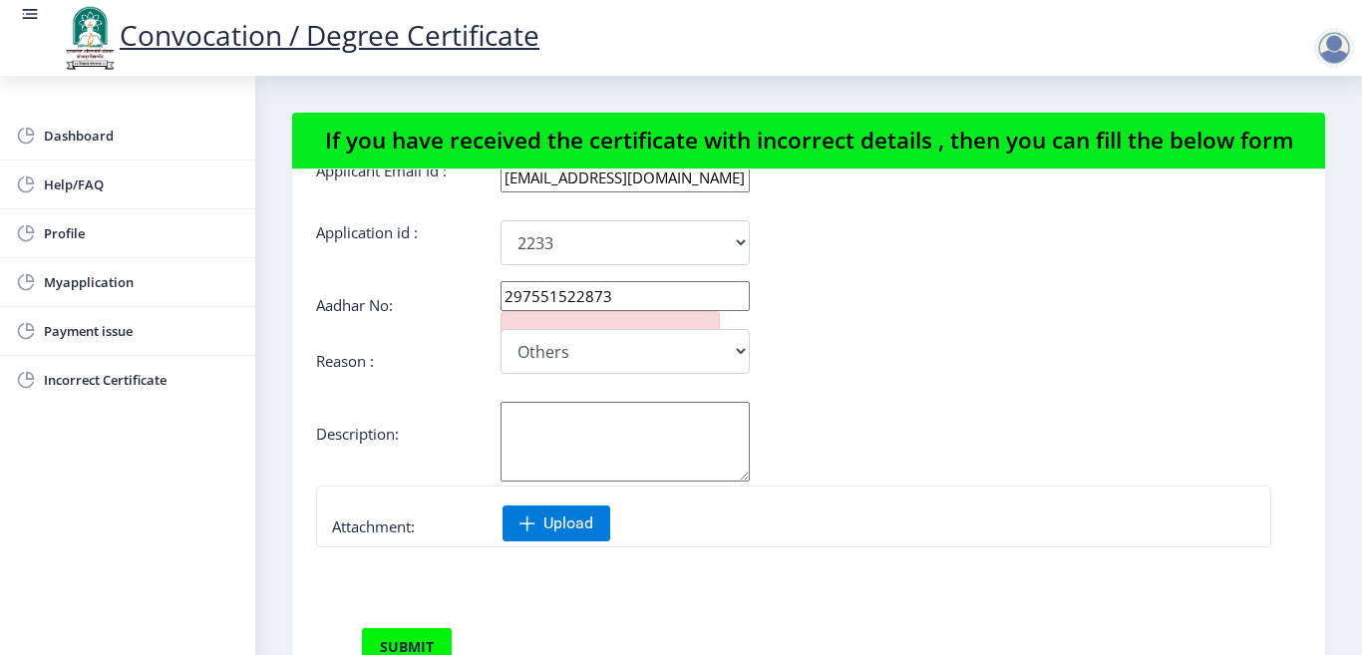
scroll to position [100, 0]
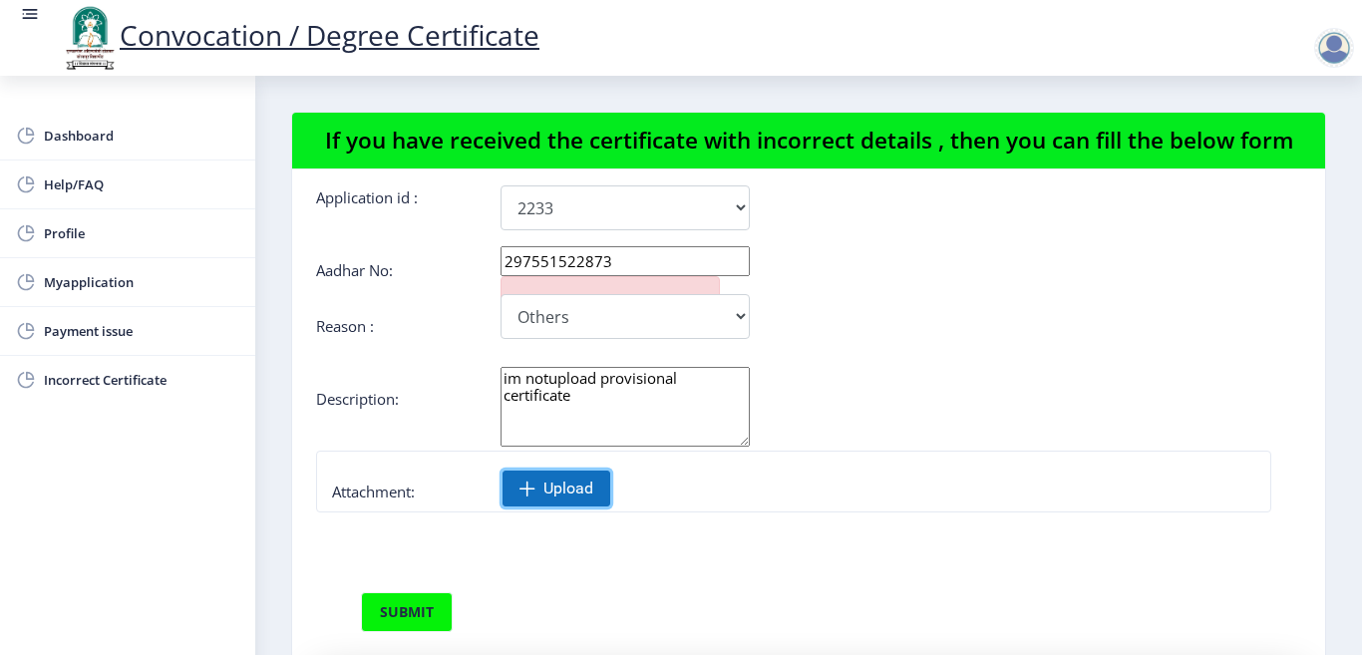
click at [569, 498] on span "Upload" at bounding box center [568, 489] width 50 height 20
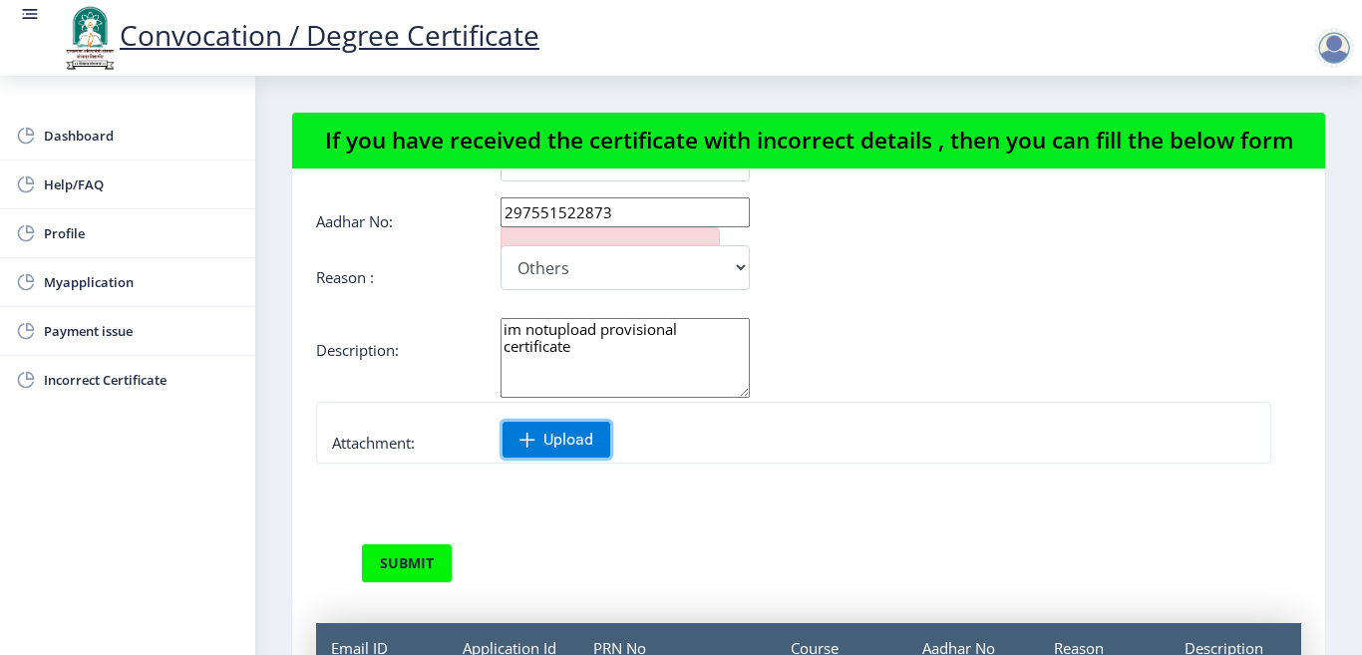
scroll to position [0, 0]
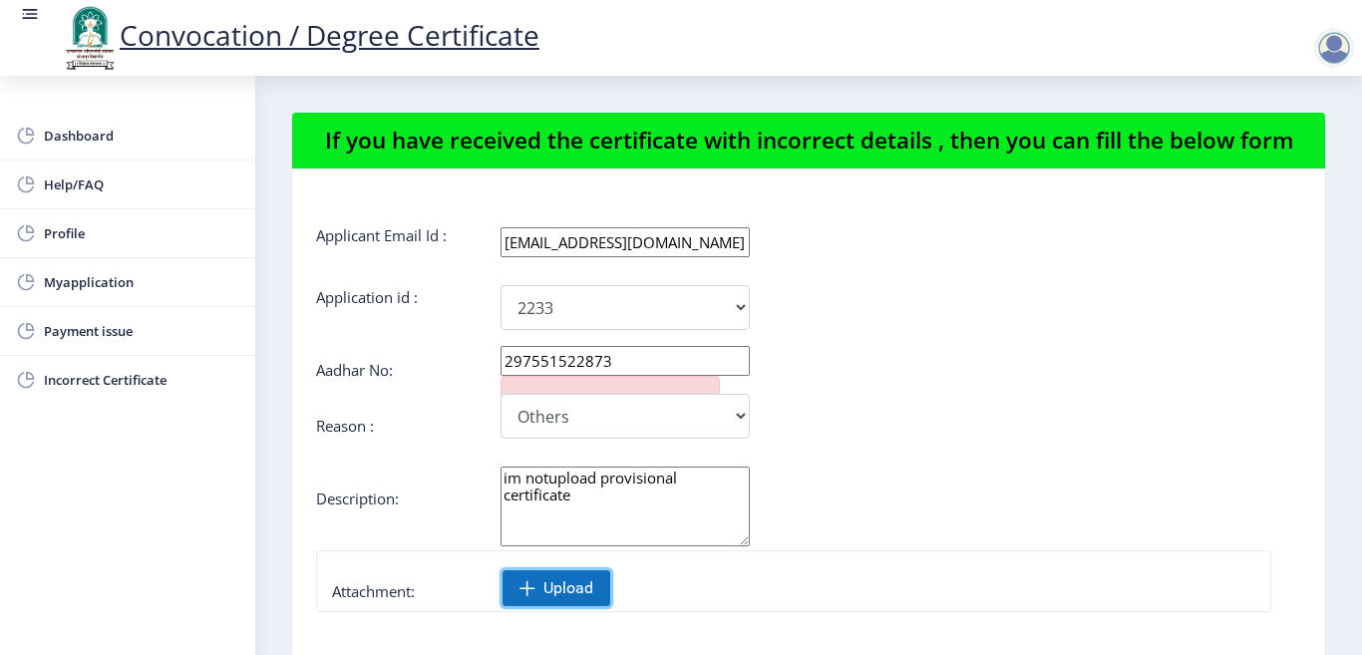
click at [577, 598] on span "Upload" at bounding box center [568, 588] width 50 height 20
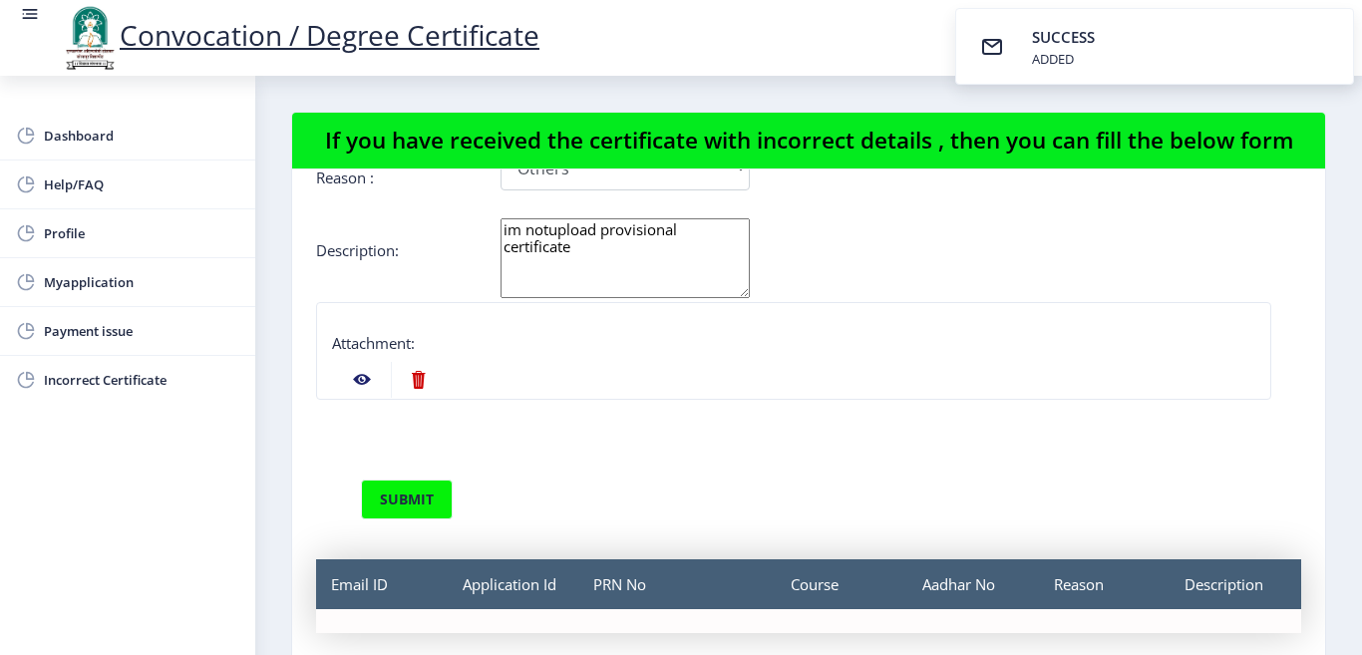
scroll to position [270, 0]
click at [364, 381] on nb-action at bounding box center [362, 380] width 58 height 36
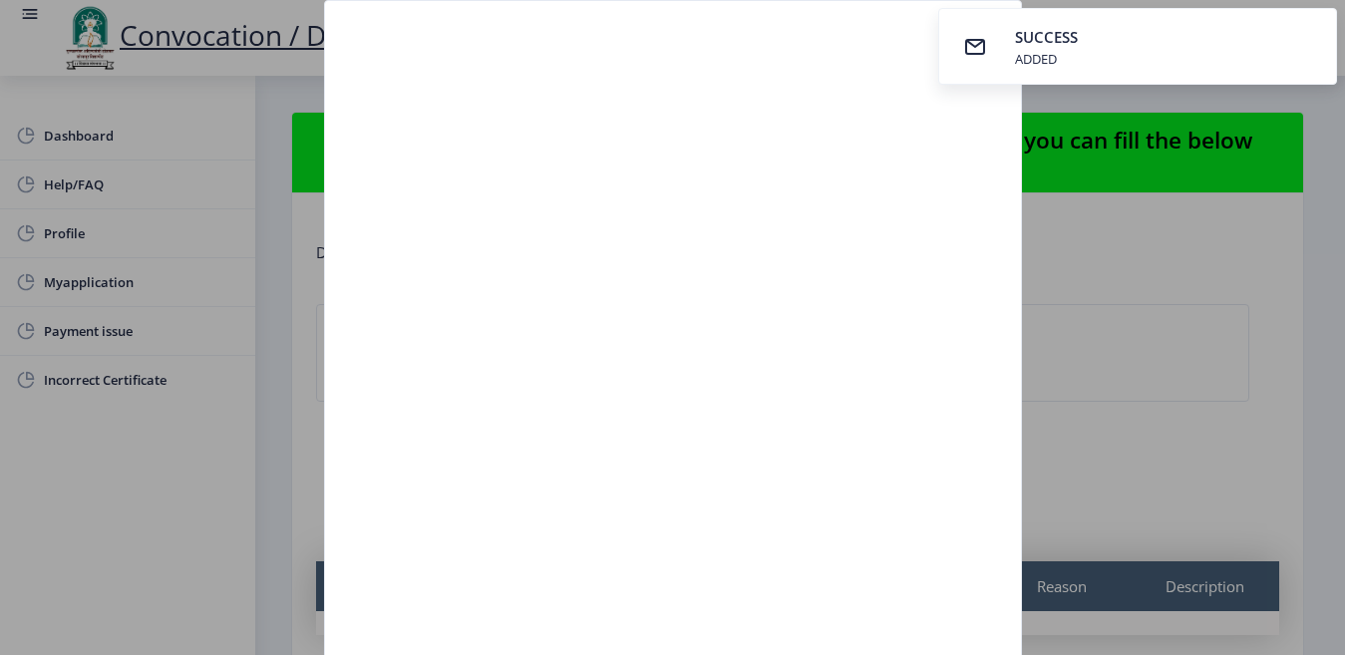
click at [1102, 289] on div at bounding box center [672, 327] width 1345 height 655
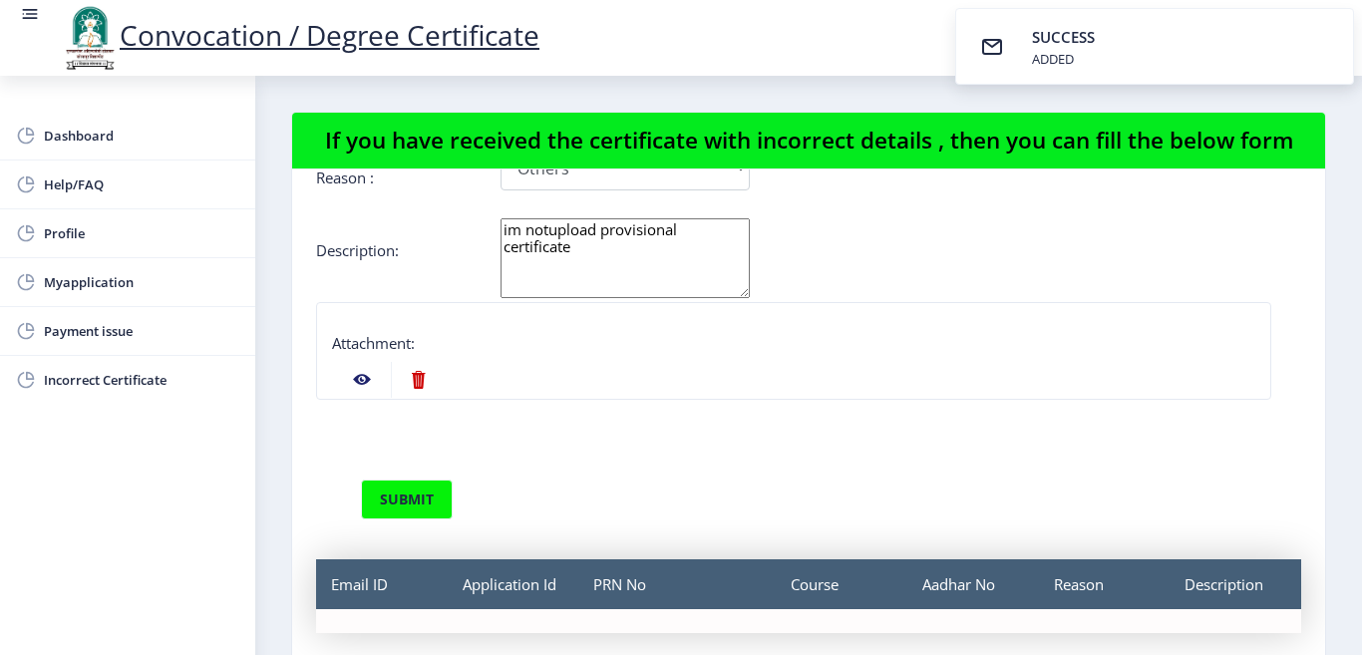
click at [359, 380] on nb-action at bounding box center [362, 380] width 58 height 36
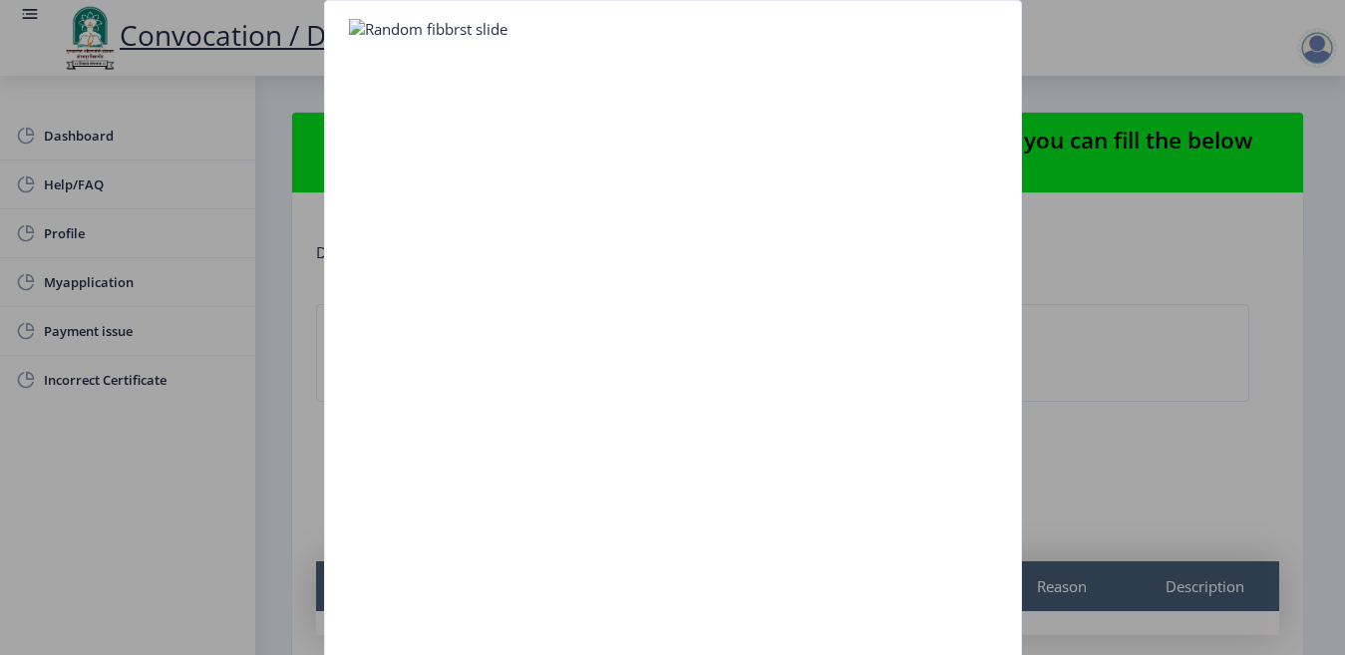
click at [1114, 355] on div at bounding box center [672, 327] width 1345 height 655
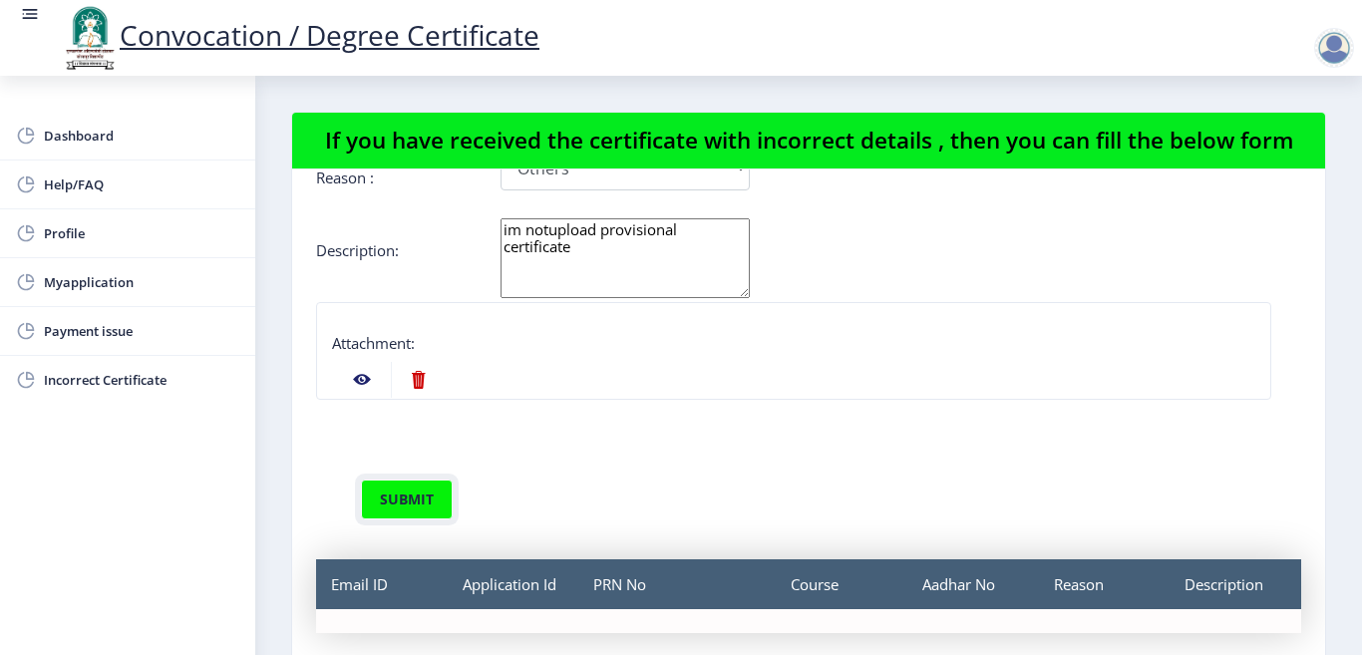
click at [406, 504] on button "submit" at bounding box center [407, 500] width 92 height 40
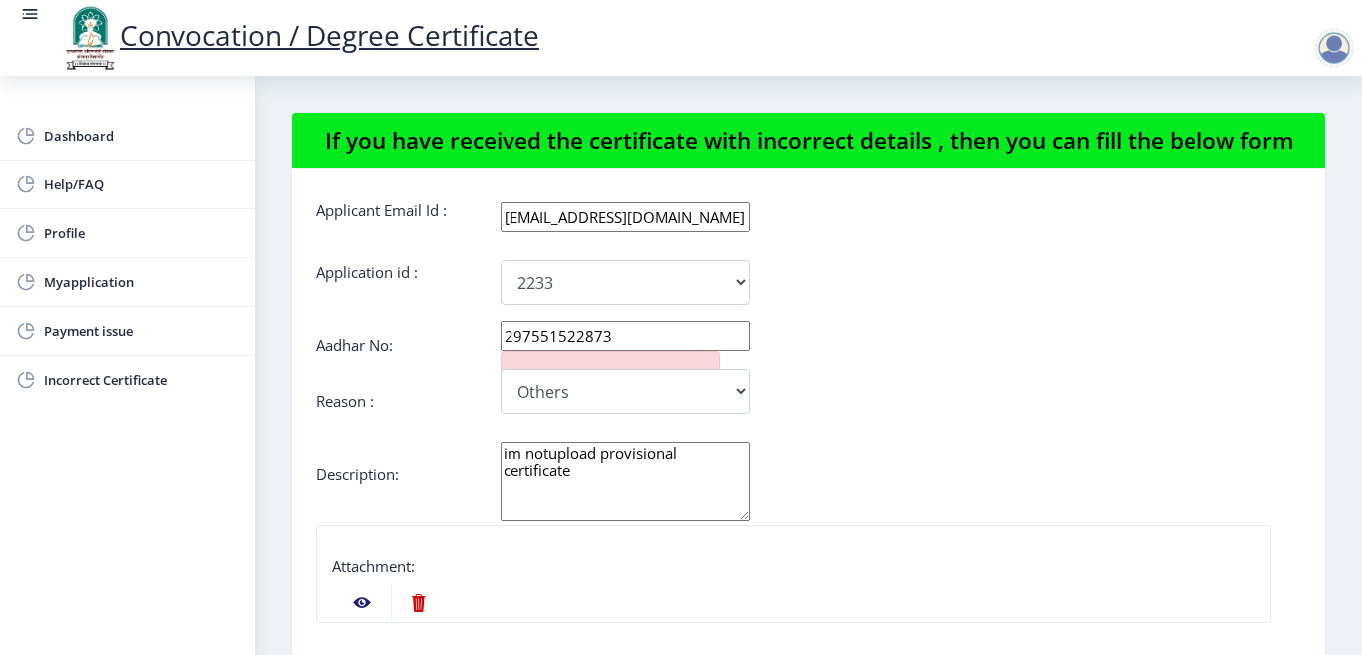
scroll to position [0, 0]
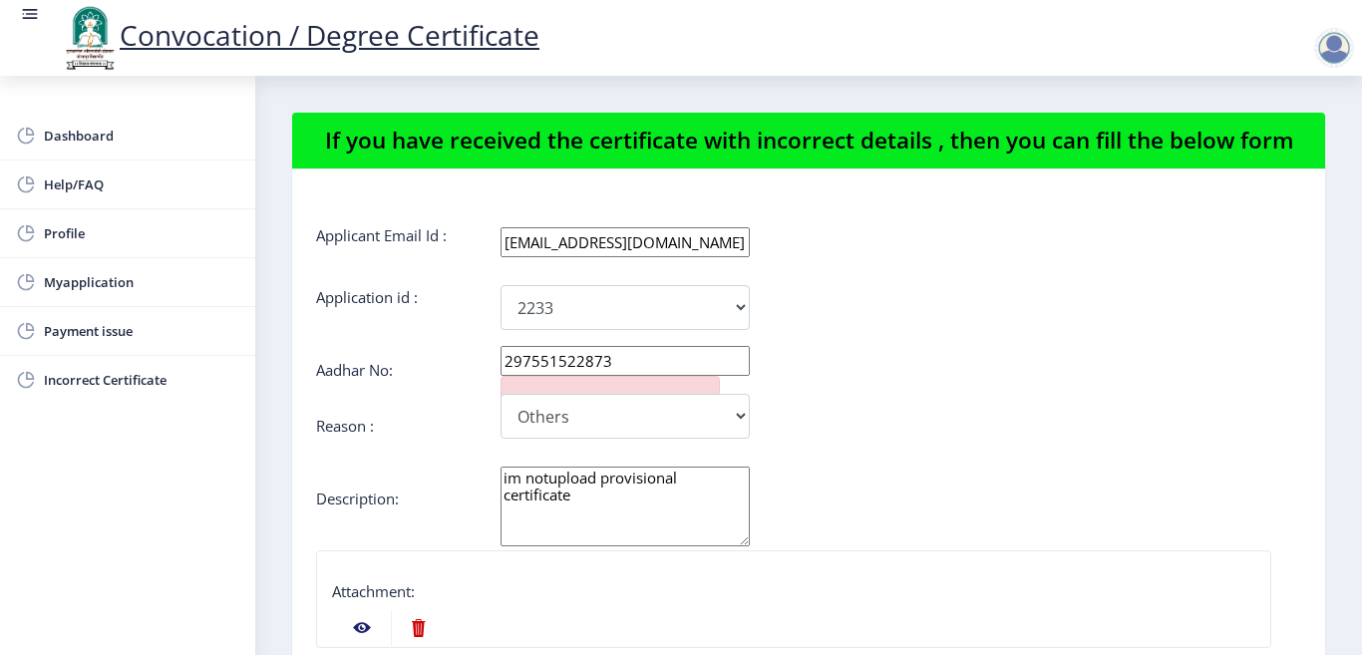
click at [509, 503] on textarea "im notupload provisional certificate" at bounding box center [624, 507] width 249 height 80
click at [557, 502] on textarea "i am notupload provisional certificate" at bounding box center [624, 507] width 249 height 80
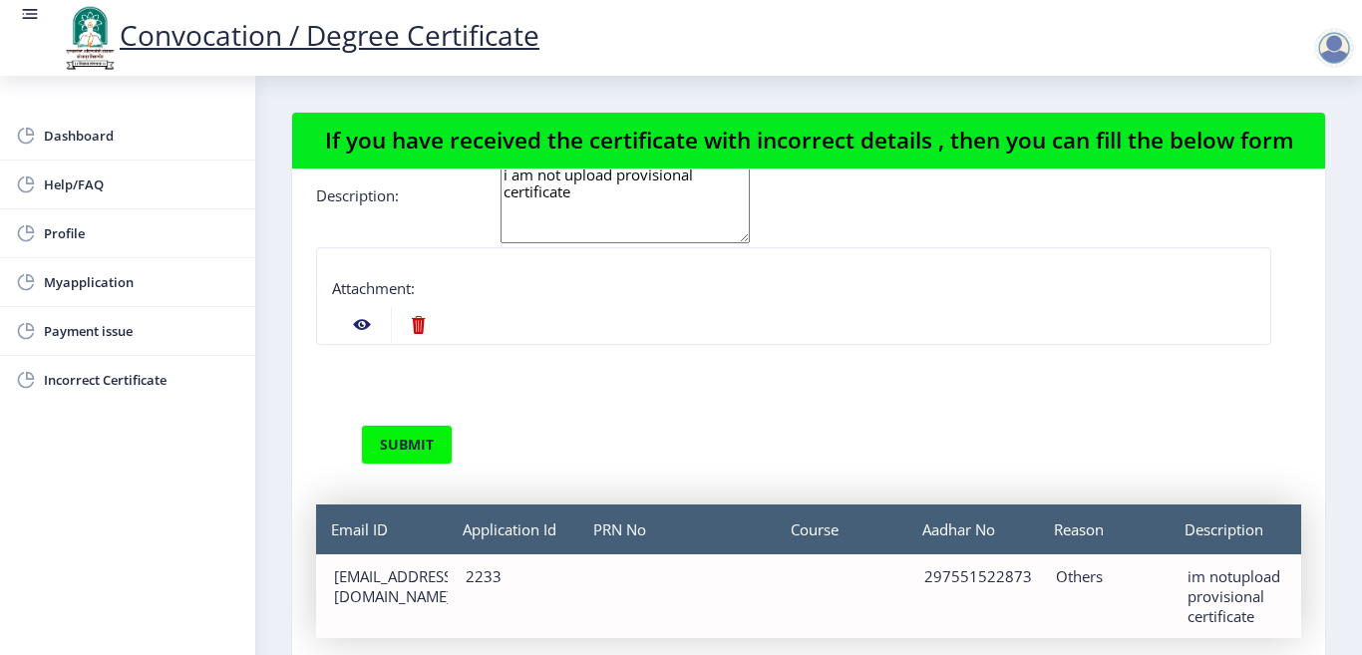
scroll to position [330, 0]
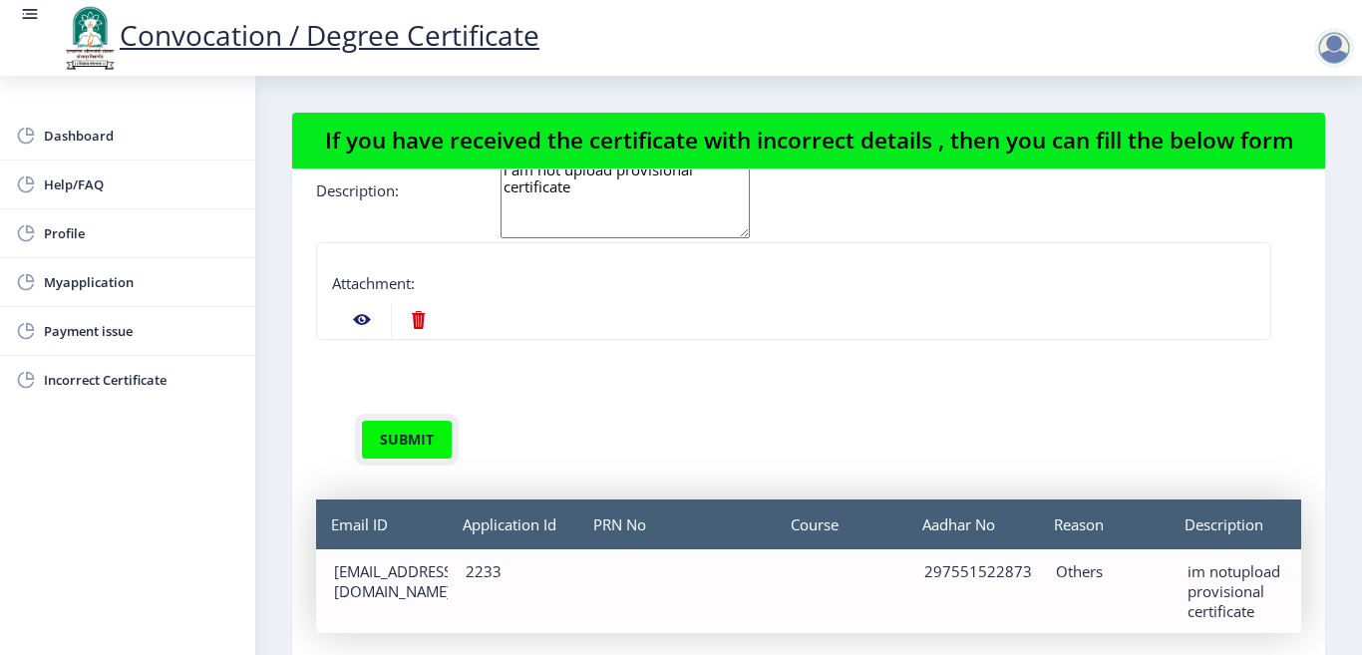
click at [390, 434] on button "submit" at bounding box center [407, 440] width 92 height 40
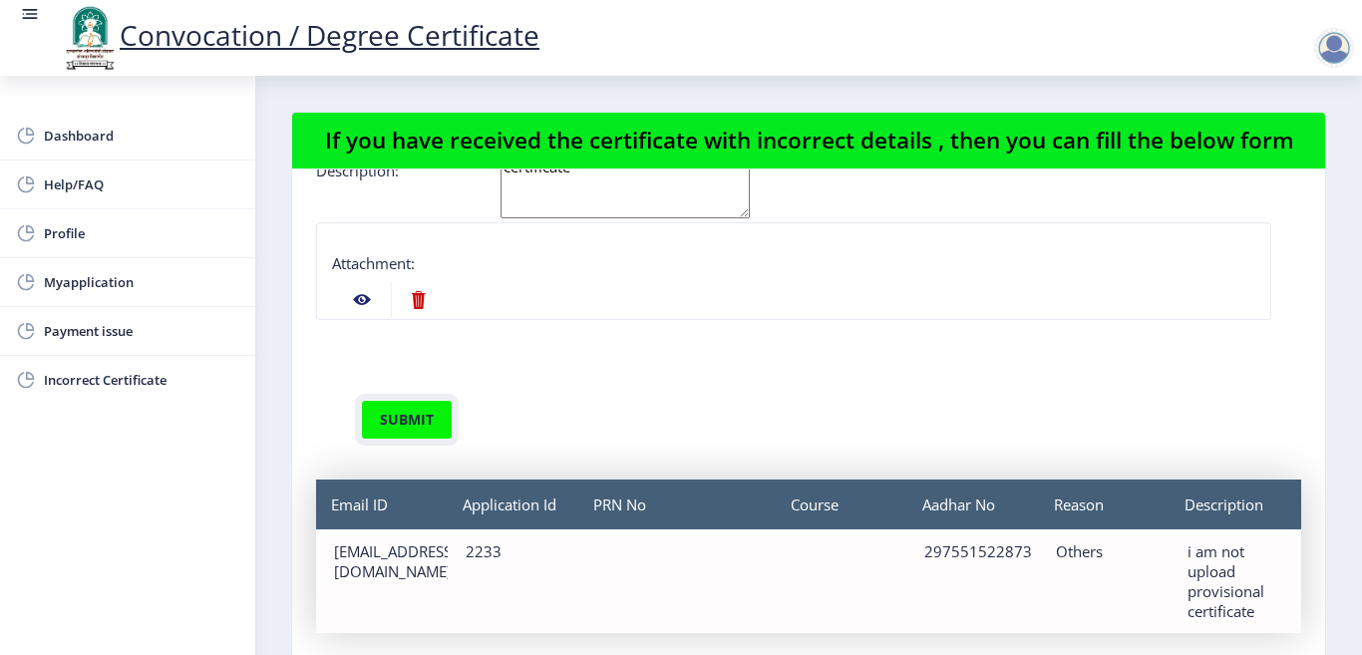
click at [397, 439] on button "submit" at bounding box center [407, 420] width 92 height 40
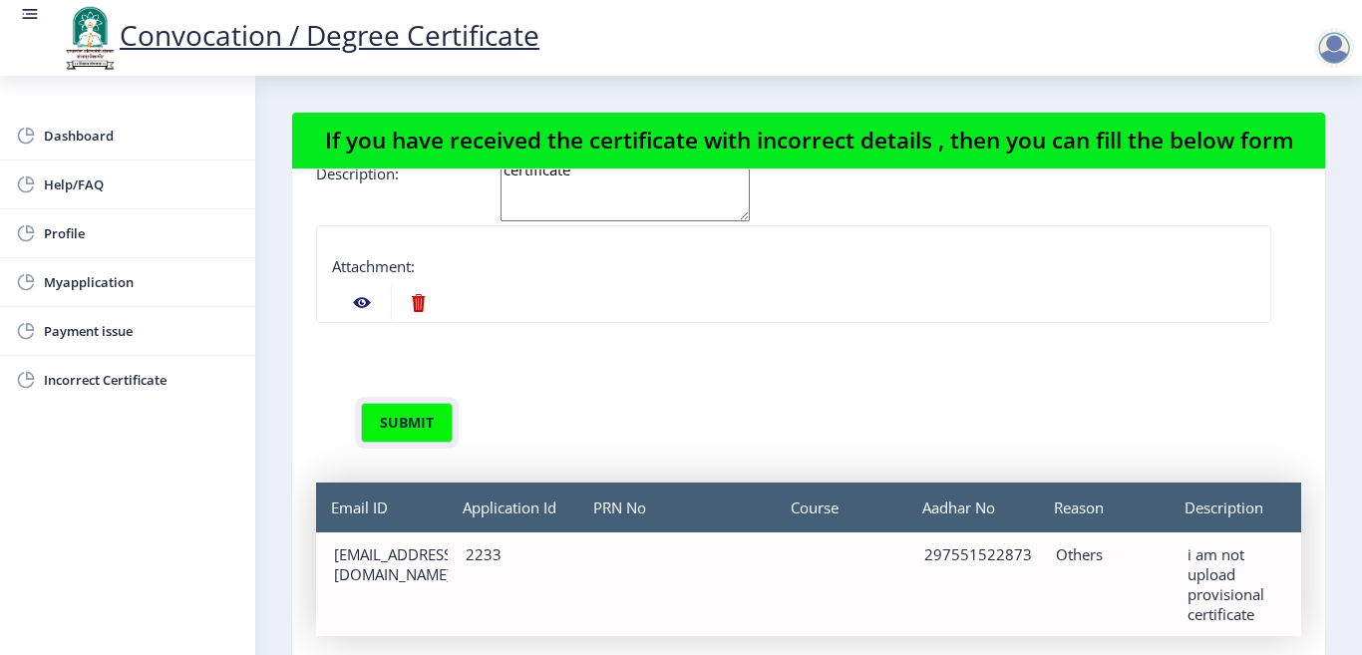
scroll to position [350, 0]
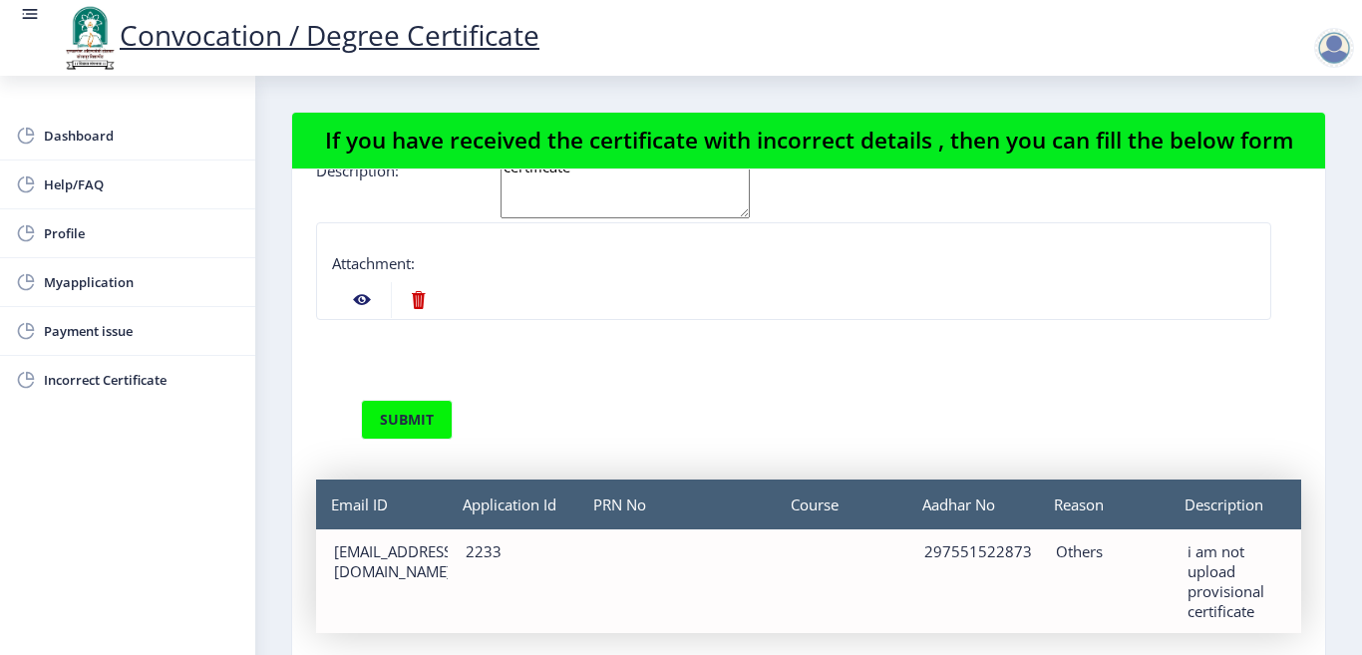
click at [828, 550] on div "Course" at bounding box center [841, 581] width 132 height 104
click at [649, 549] on div "PRN No" at bounding box center [676, 581] width 195 height 104
click at [410, 428] on button "submit" at bounding box center [407, 420] width 92 height 40
click at [412, 418] on button "submit" at bounding box center [407, 420] width 92 height 40
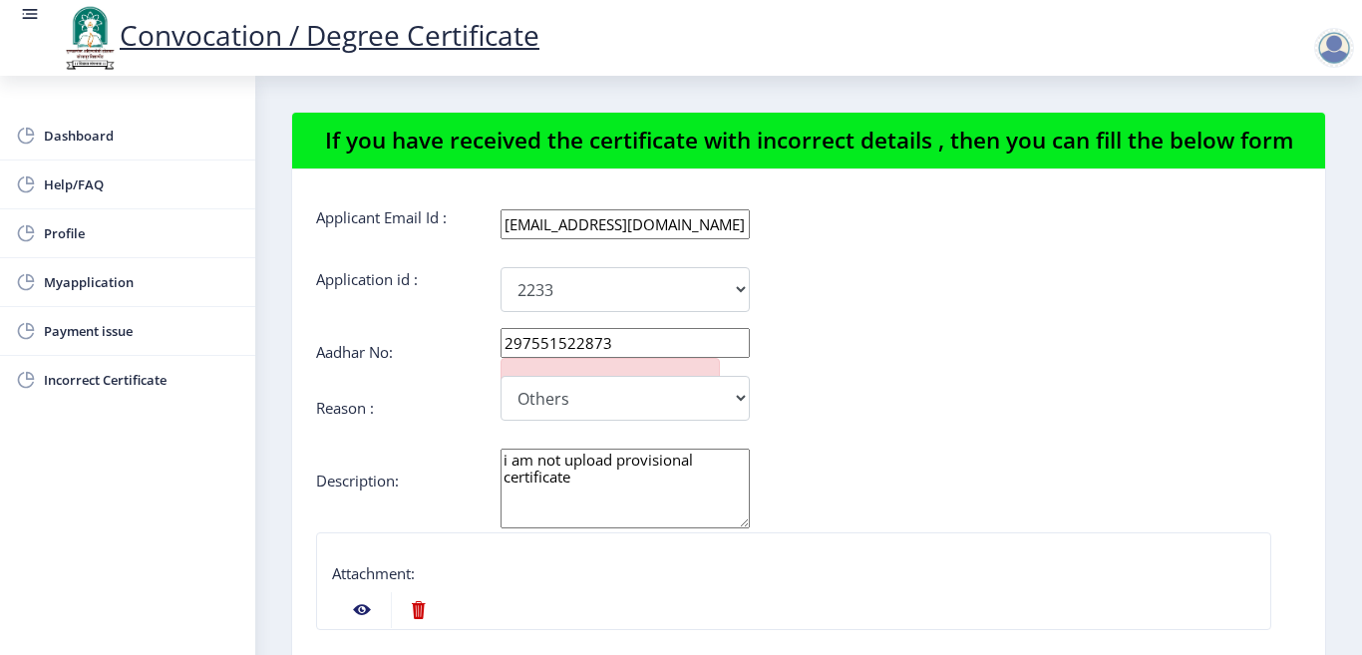
scroll to position [0, 0]
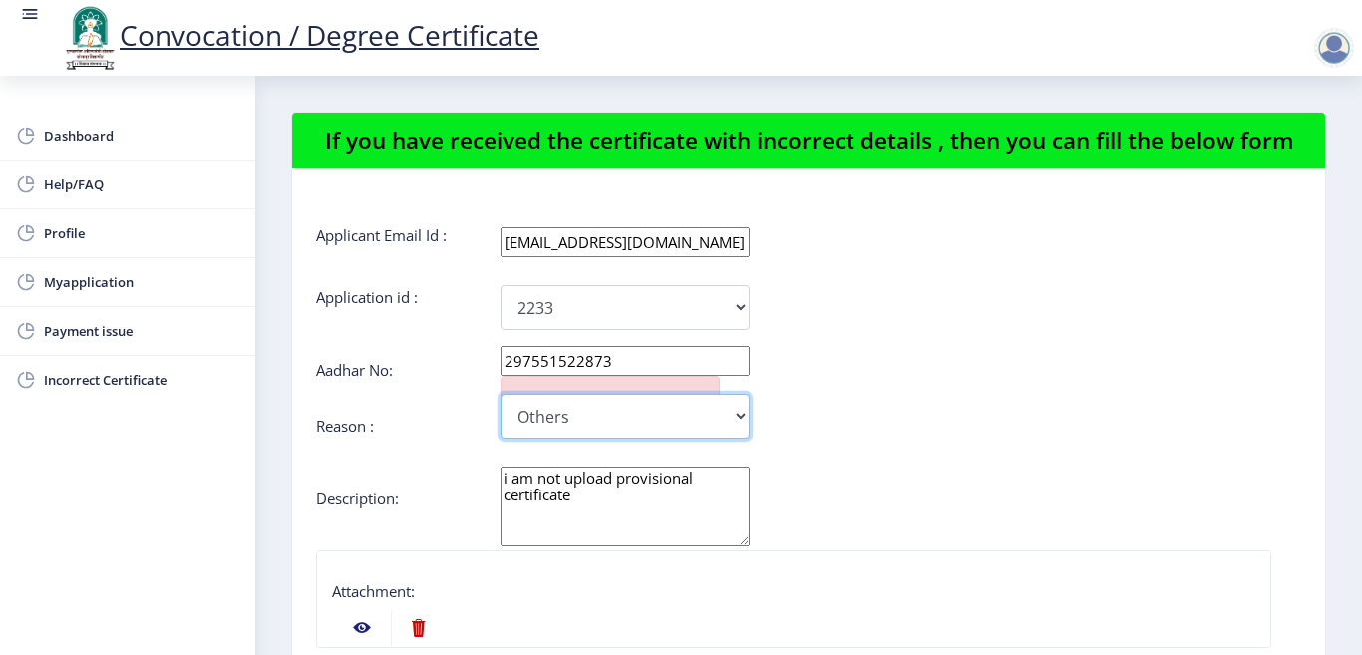
click at [595, 435] on select "Incorrect Course Name Incorrect Name/ Fathers Name Others" at bounding box center [624, 416] width 249 height 45
click at [500, 418] on select "Incorrect Course Name Incorrect Name/ Fathers Name Others" at bounding box center [624, 416] width 249 height 45
click at [666, 534] on textarea "i am not upload provisional certificate" at bounding box center [624, 507] width 249 height 80
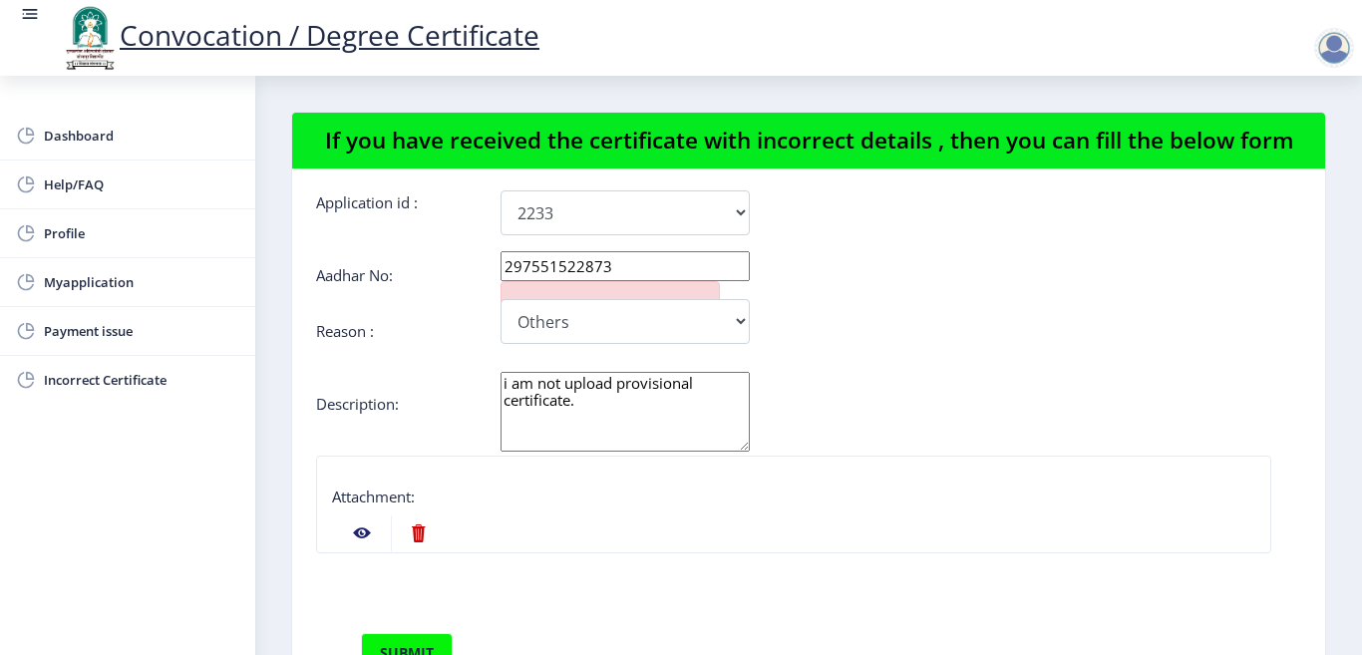
scroll to position [350, 0]
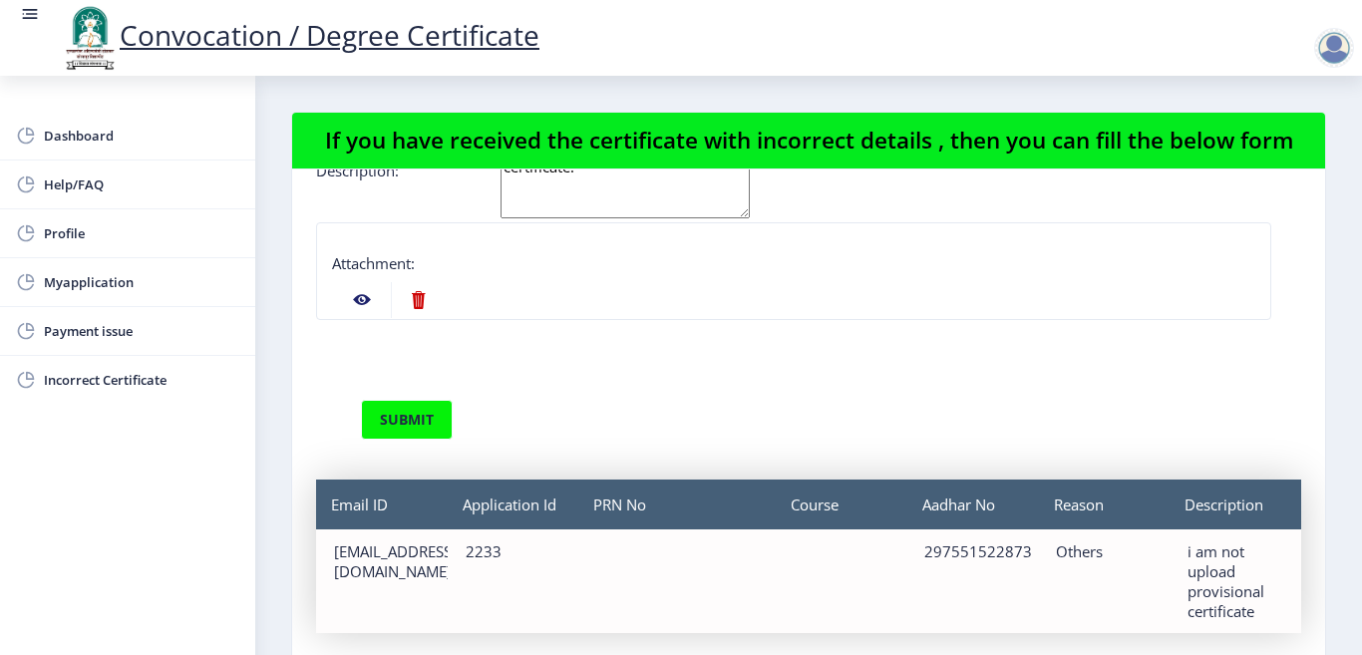
type textarea "i am not upload provisional certificate."
click at [412, 412] on button "submit" at bounding box center [407, 420] width 92 height 40
click at [423, 411] on button "submit" at bounding box center [407, 420] width 92 height 40
click at [421, 409] on button "submit" at bounding box center [407, 420] width 92 height 40
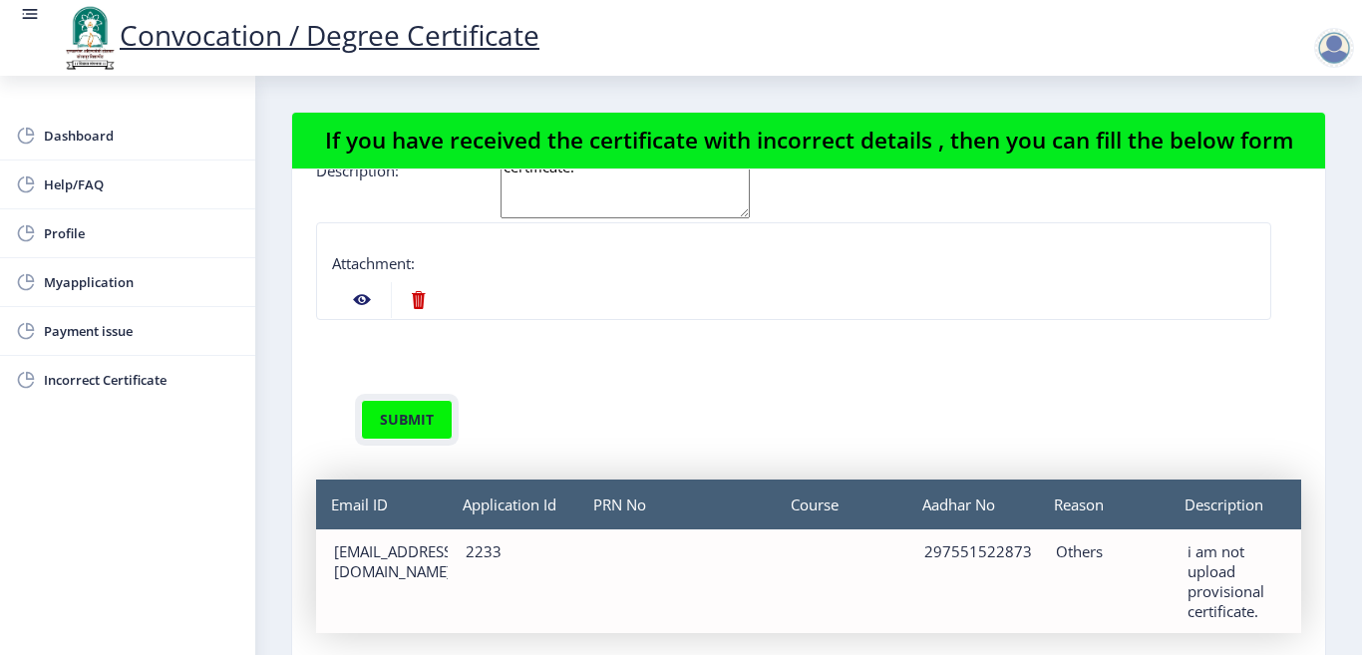
click at [421, 411] on button "submit" at bounding box center [407, 420] width 92 height 40
click at [416, 421] on button "submit" at bounding box center [407, 420] width 92 height 40
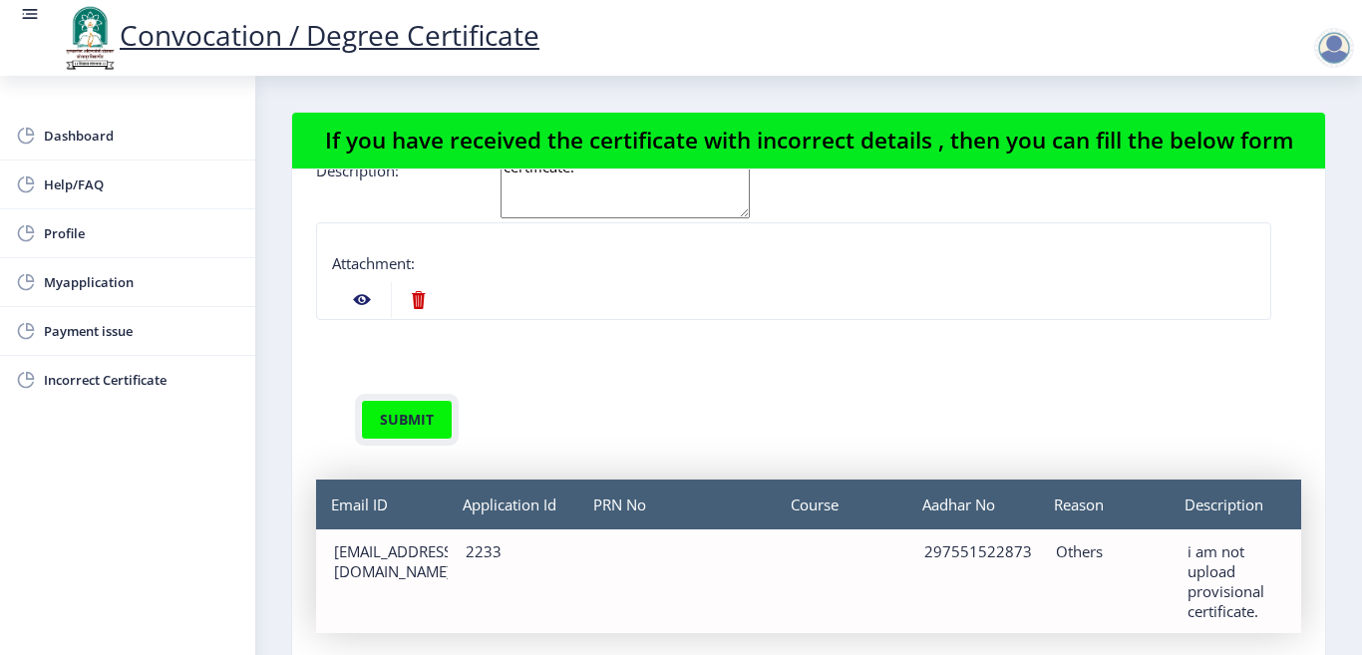
click at [416, 421] on button "submit" at bounding box center [407, 420] width 92 height 40
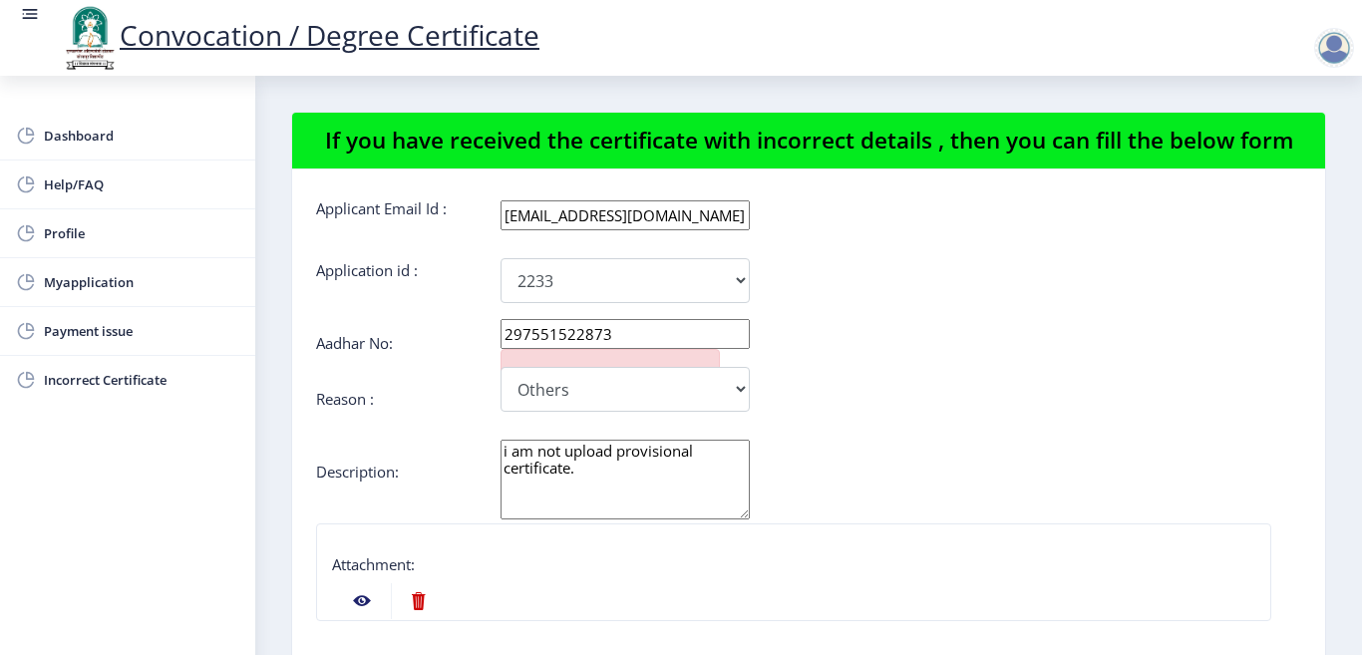
scroll to position [0, 0]
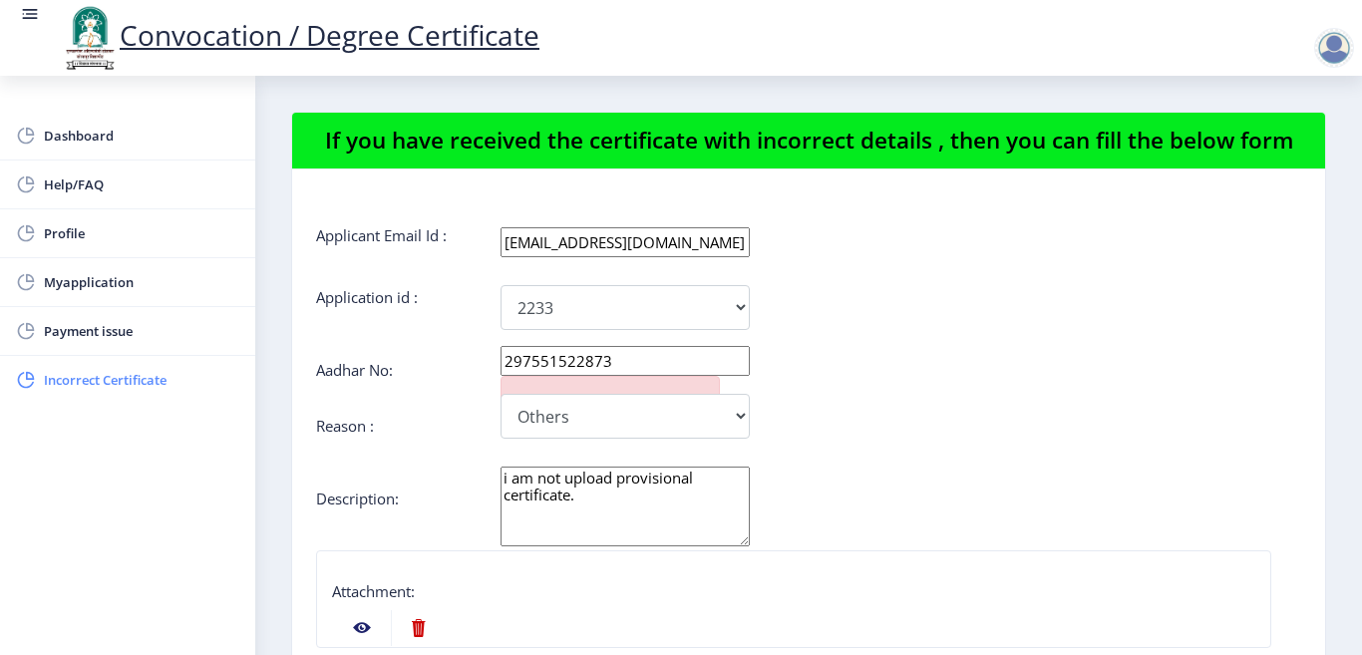
click at [114, 389] on span "Incorrect Certificate" at bounding box center [141, 380] width 195 height 24
click at [88, 287] on span "Myapplication" at bounding box center [141, 282] width 195 height 24
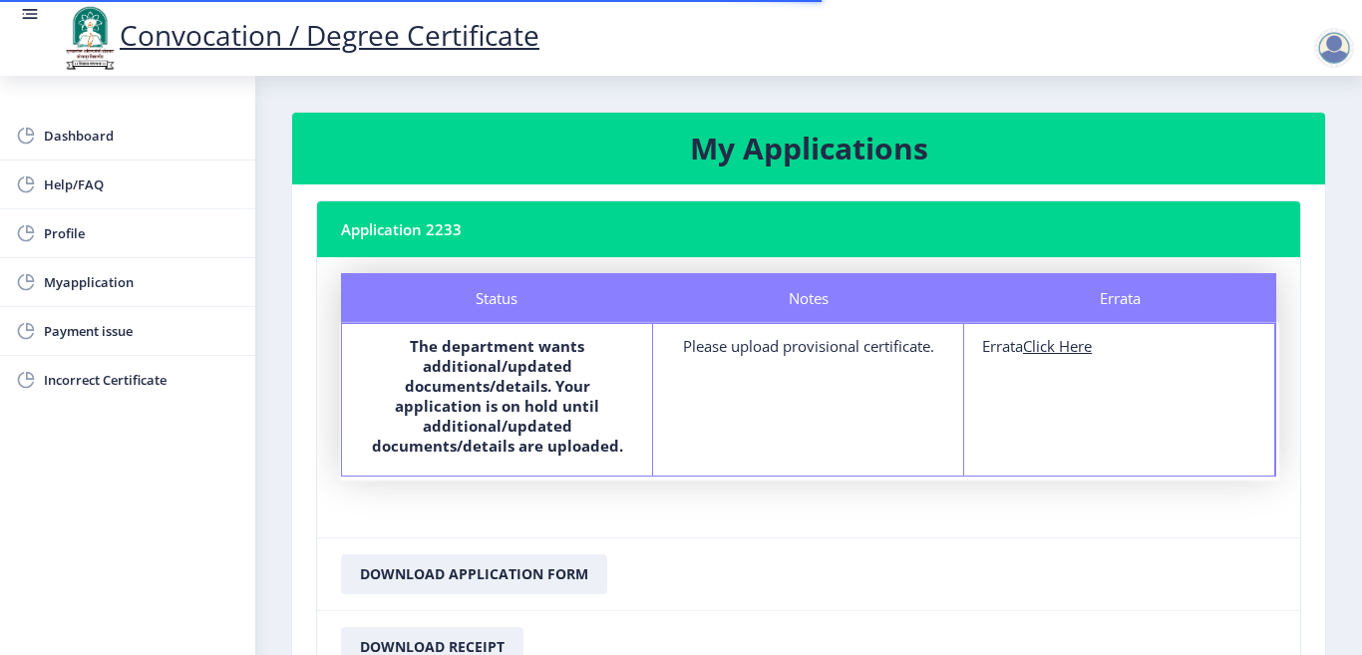
click at [712, 339] on div "Please upload provisional certificate." at bounding box center [808, 346] width 274 height 20
click at [757, 425] on div "Notes Please upload provisional certificate." at bounding box center [808, 400] width 311 height 152
click at [769, 448] on div "Notes Please upload provisional certificate." at bounding box center [808, 400] width 311 height 152
click at [769, 447] on div "Notes Please upload provisional certificate." at bounding box center [808, 400] width 311 height 152
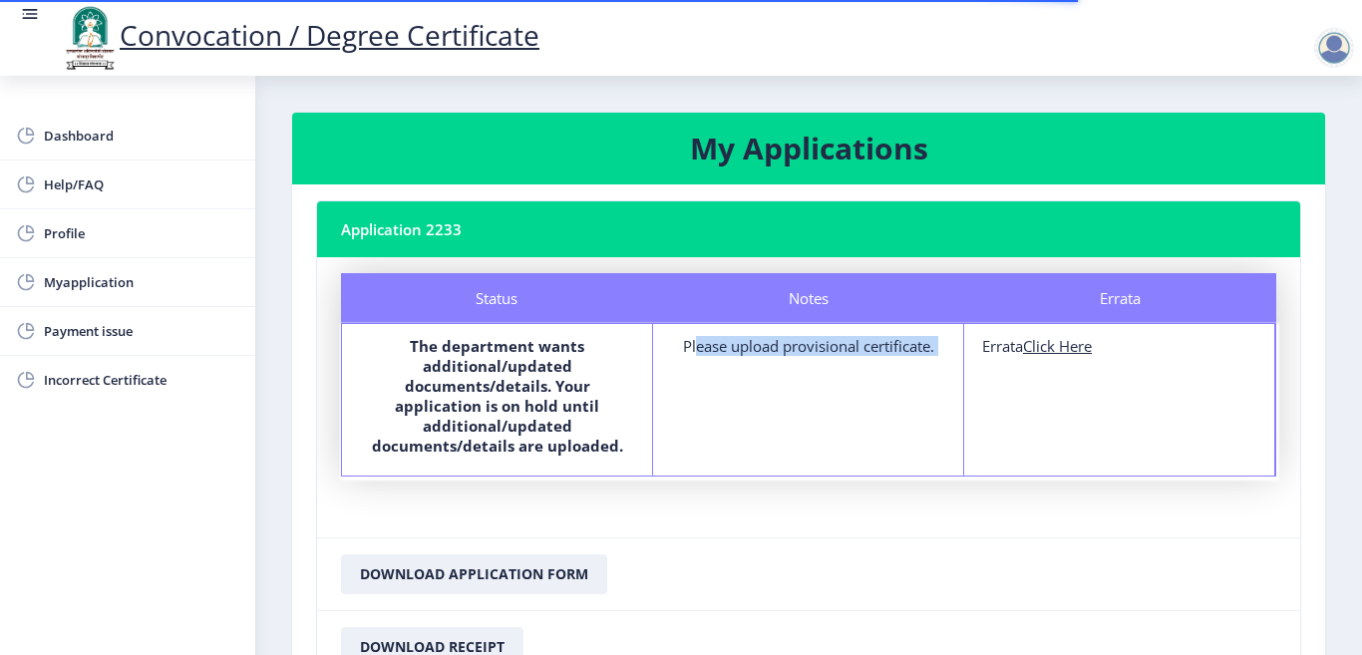
click at [769, 447] on div "Notes Please upload provisional certificate." at bounding box center [808, 400] width 311 height 152
click at [768, 446] on div "Notes Please upload provisional certificate." at bounding box center [808, 400] width 311 height 152
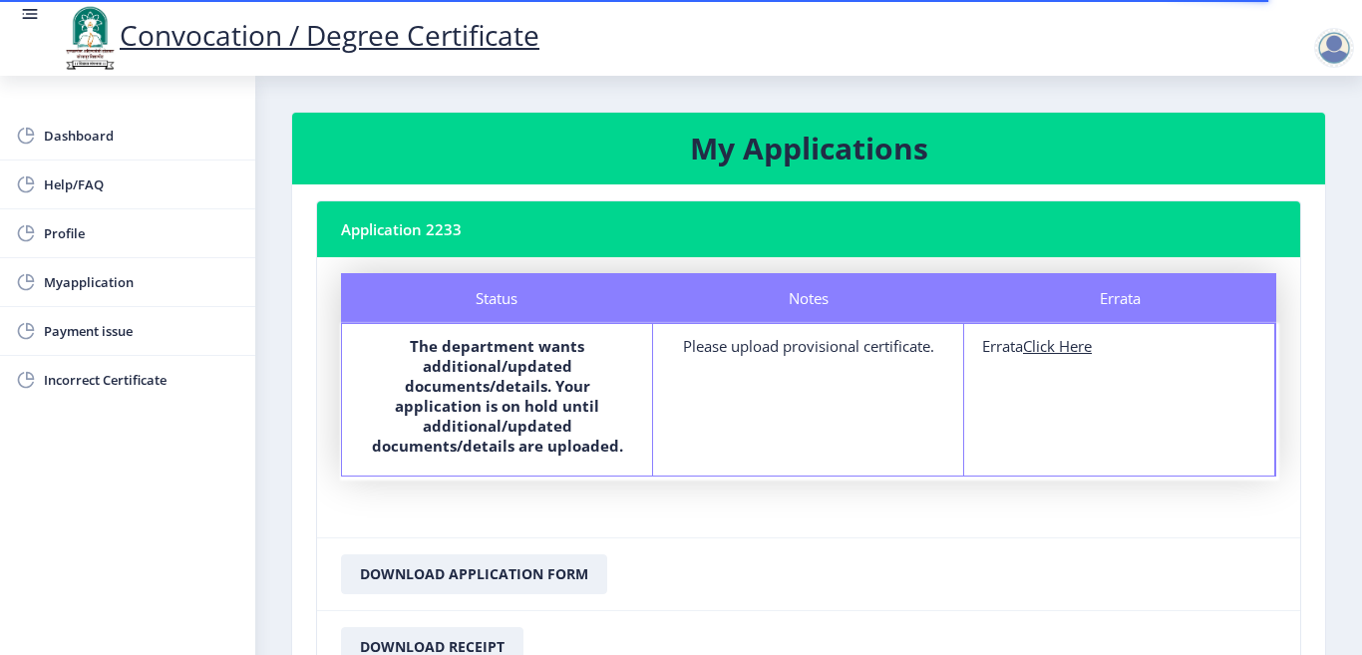
click at [1102, 387] on div "Errata Errata Click Here" at bounding box center [1119, 400] width 311 height 152
click at [1053, 347] on u "Click Here" at bounding box center [1057, 346] width 69 height 20
select select
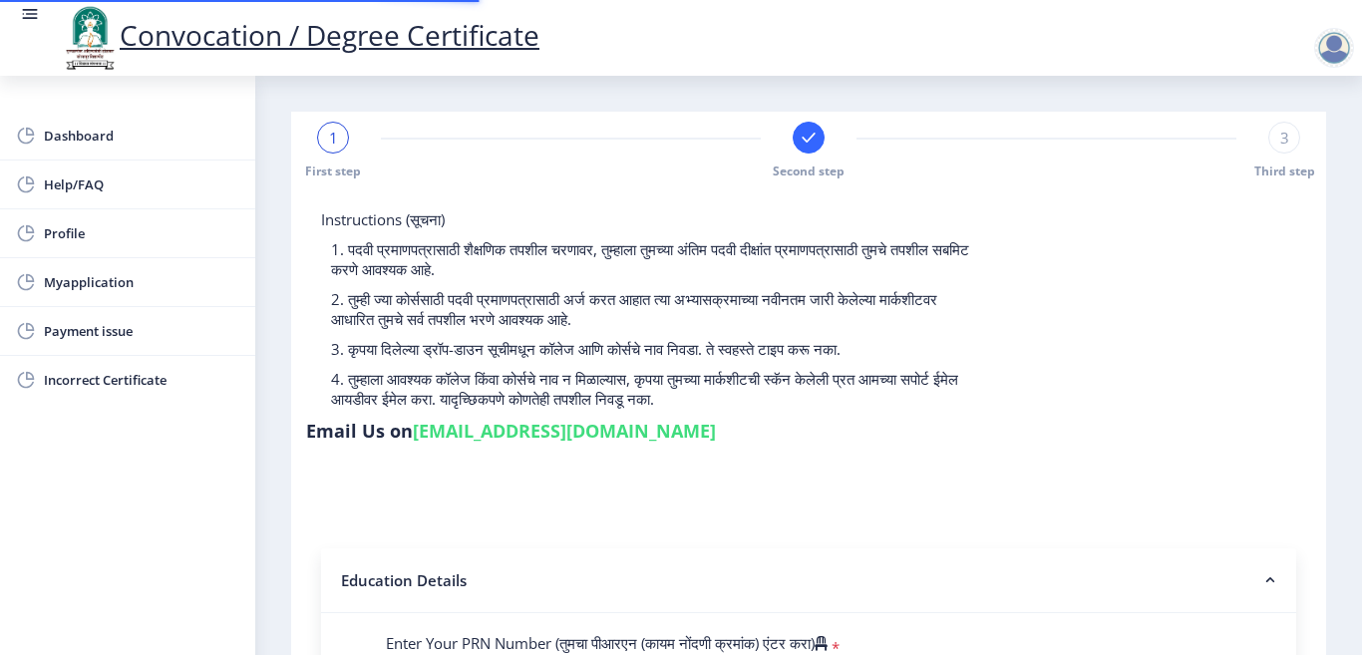
type input "1100001872"
select select "Regular"
select select "2014"
select select "March"
select select "FIRST CLASS"
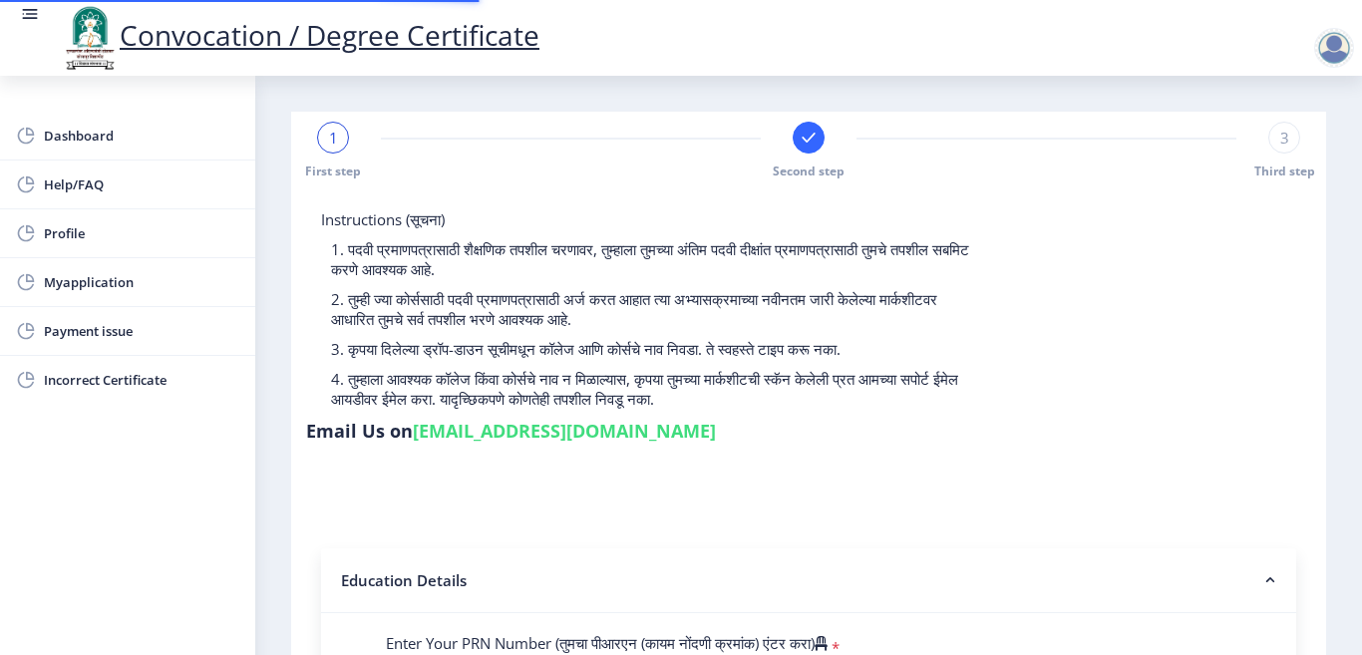
type input "10453"
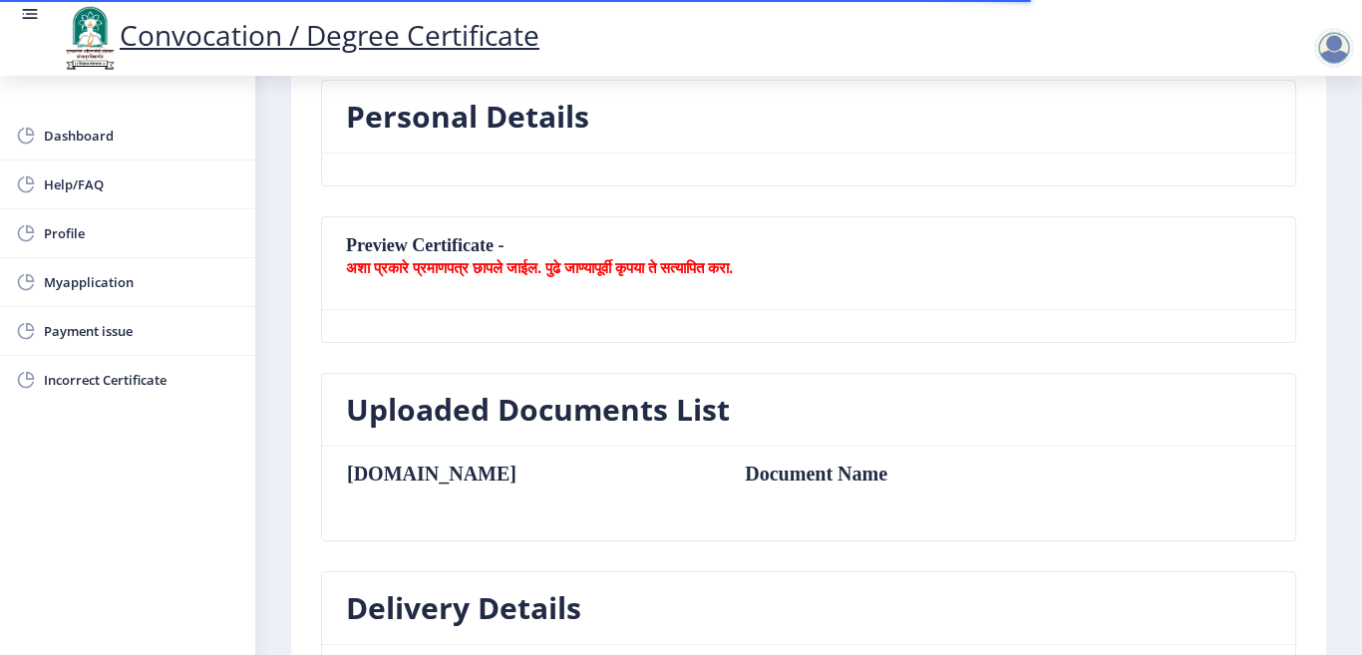
scroll to position [299, 0]
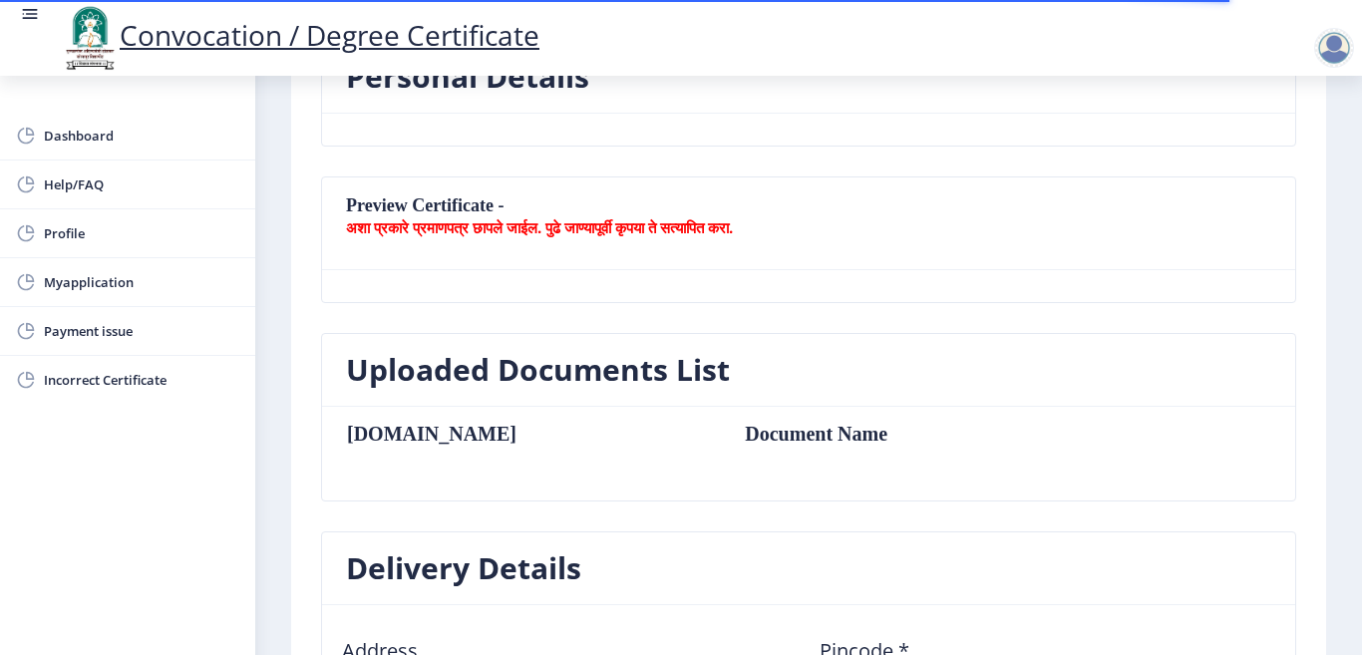
click at [733, 439] on td "Document Name" at bounding box center [905, 434] width 361 height 22
drag, startPoint x: 698, startPoint y: 437, endPoint x: 678, endPoint y: 432, distance: 20.6
click at [725, 434] on td "Document Name" at bounding box center [905, 434] width 361 height 22
click at [369, 458] on table "[DOMAIN_NAME] Document Name" at bounding box center [716, 454] width 740 height 62
click at [380, 450] on table "[DOMAIN_NAME] Document Name" at bounding box center [716, 454] width 740 height 62
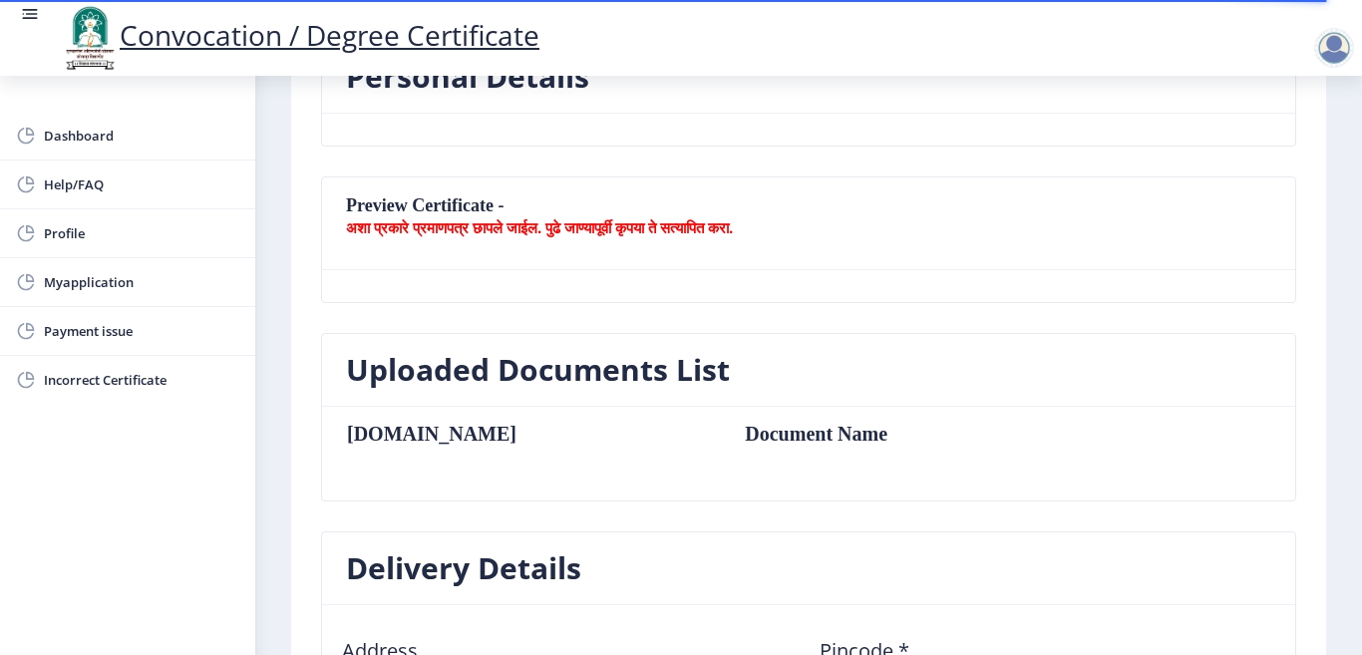
click at [405, 433] on th "[DOMAIN_NAME]" at bounding box center [535, 434] width 379 height 22
click at [719, 405] on nb-card-header "Uploaded Documents List" at bounding box center [808, 370] width 973 height 73
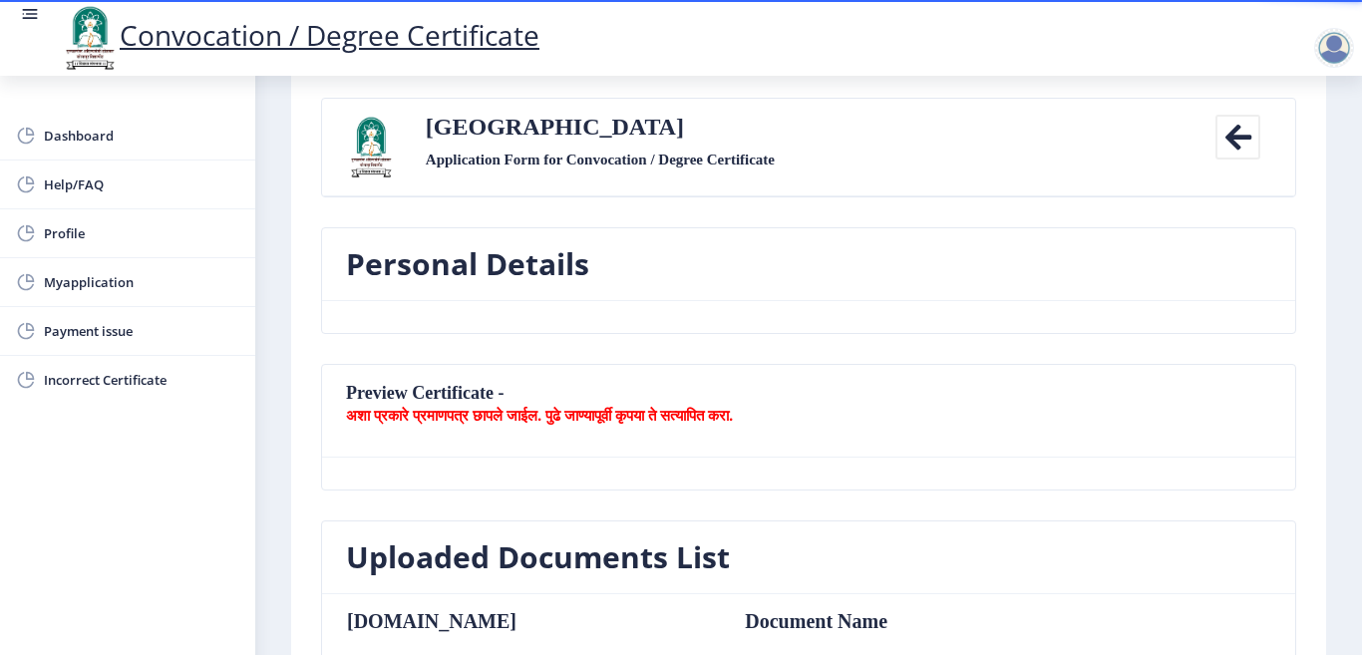
scroll to position [0, 0]
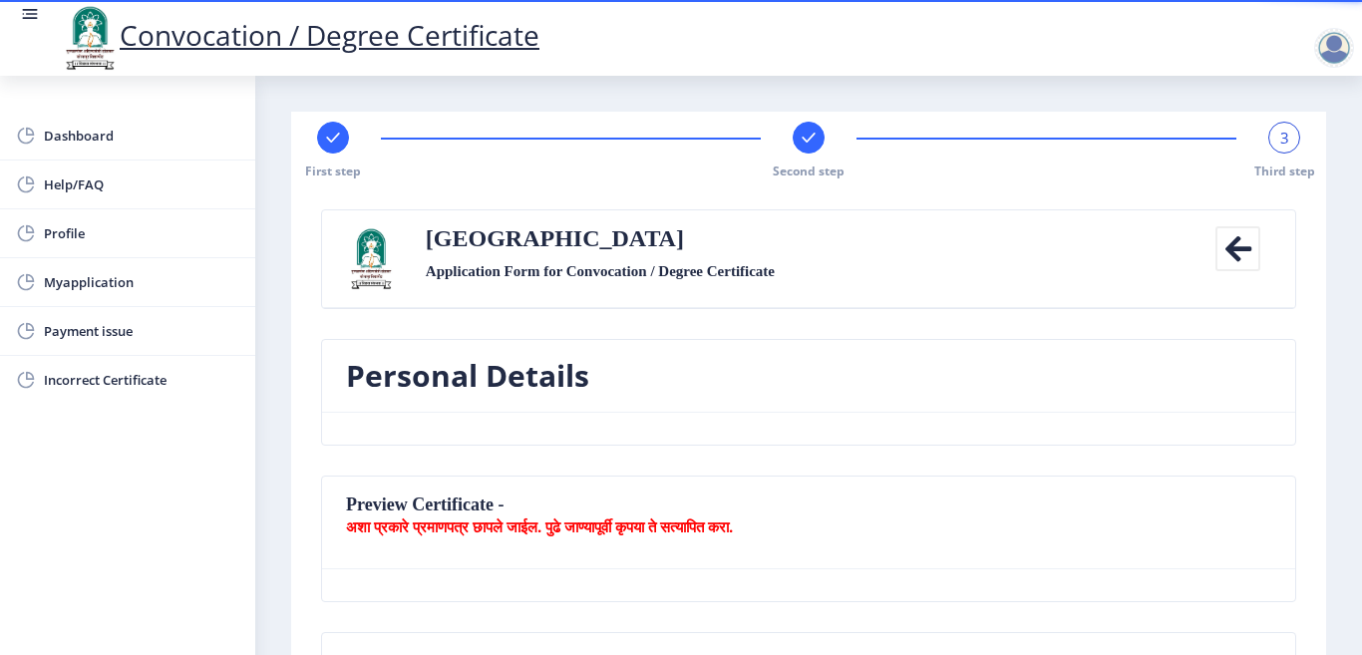
click at [1250, 250] on icon at bounding box center [1237, 248] width 45 height 45
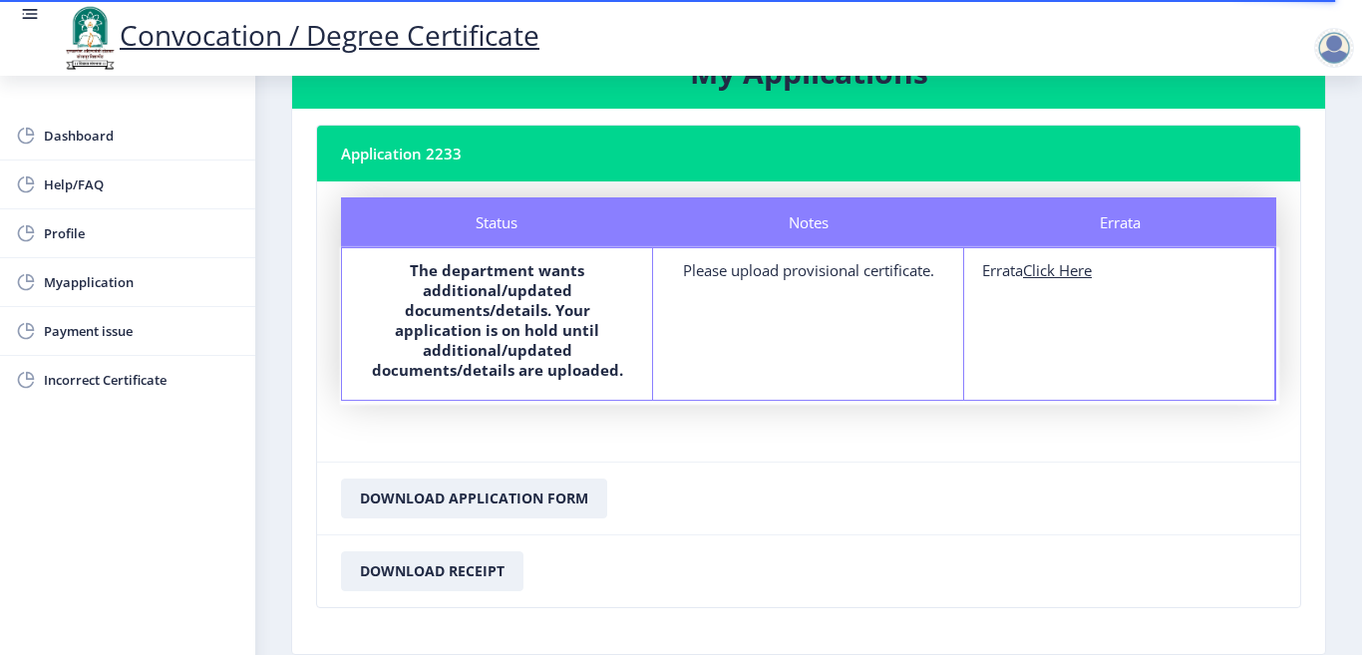
scroll to position [178, 0]
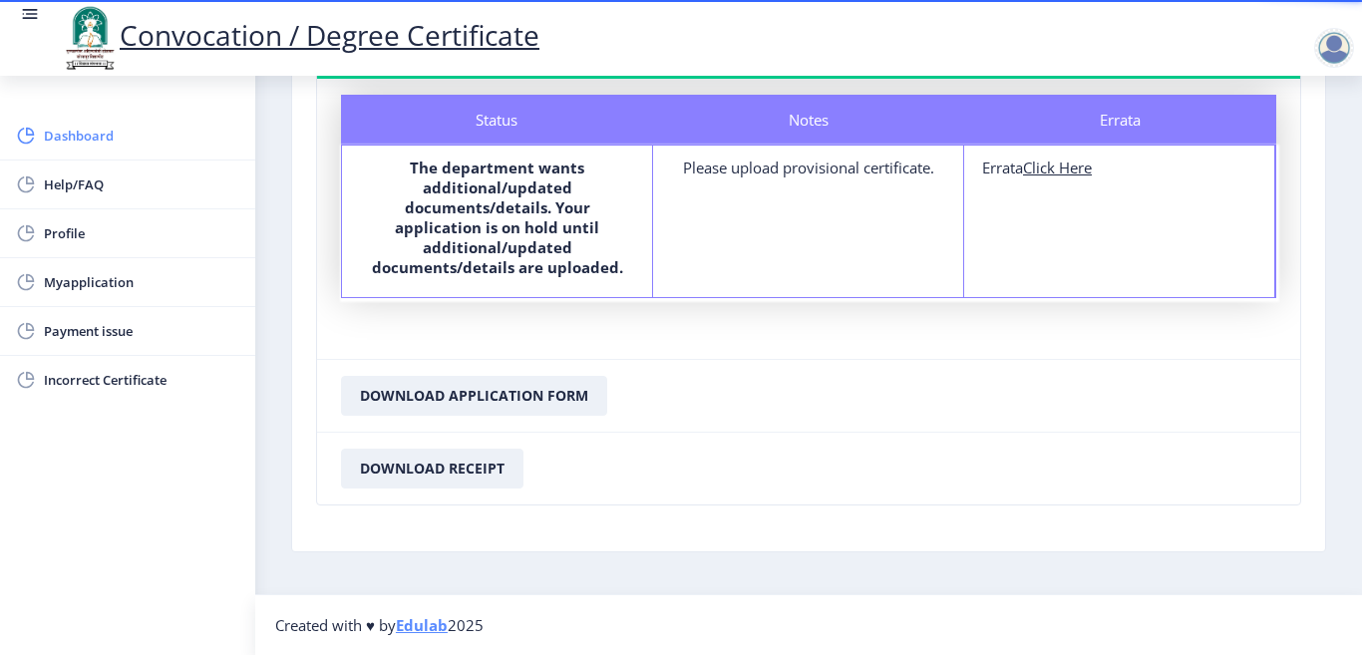
click at [78, 145] on span "Dashboard" at bounding box center [141, 136] width 195 height 24
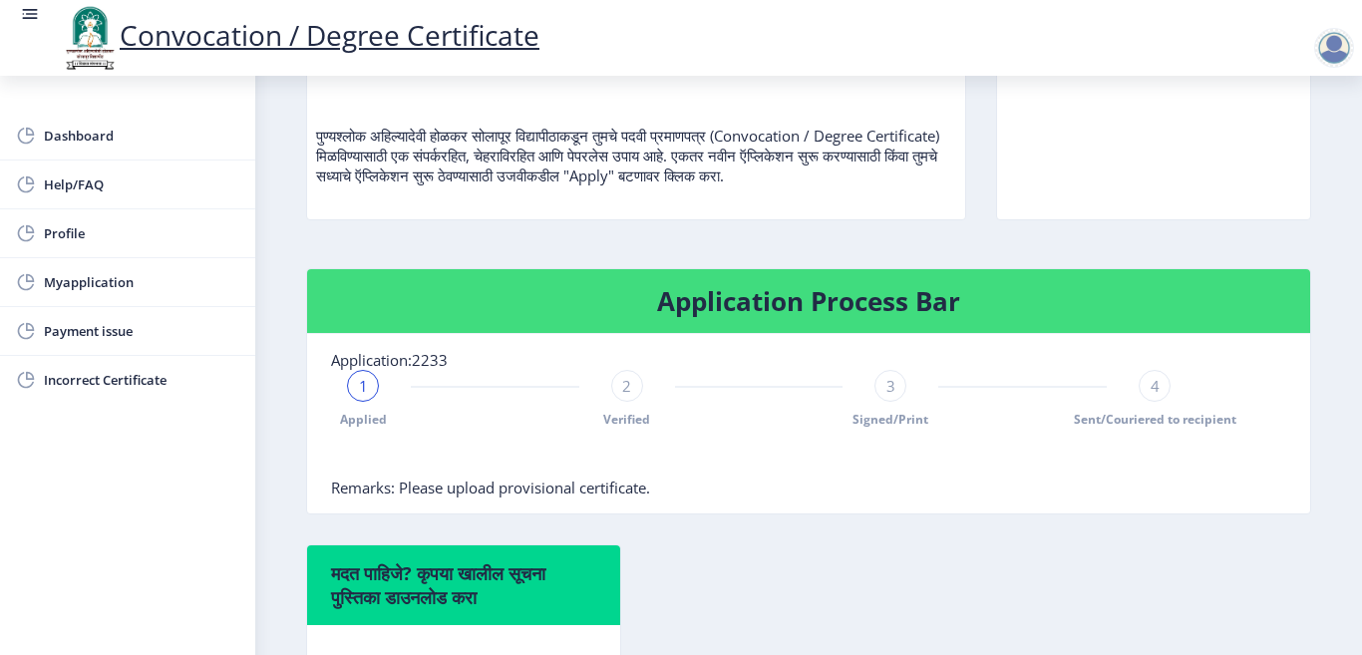
scroll to position [232, 0]
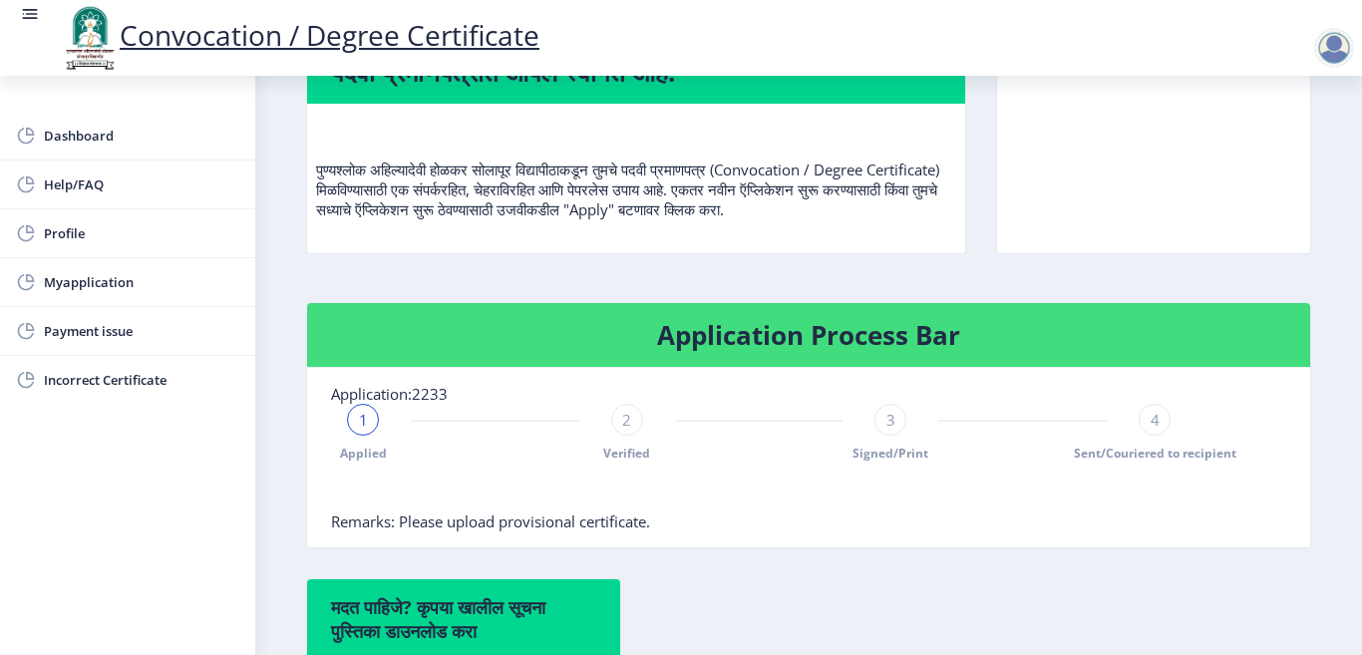
click at [526, 531] on span "Remarks: Please upload provisional certificate." at bounding box center [490, 521] width 319 height 20
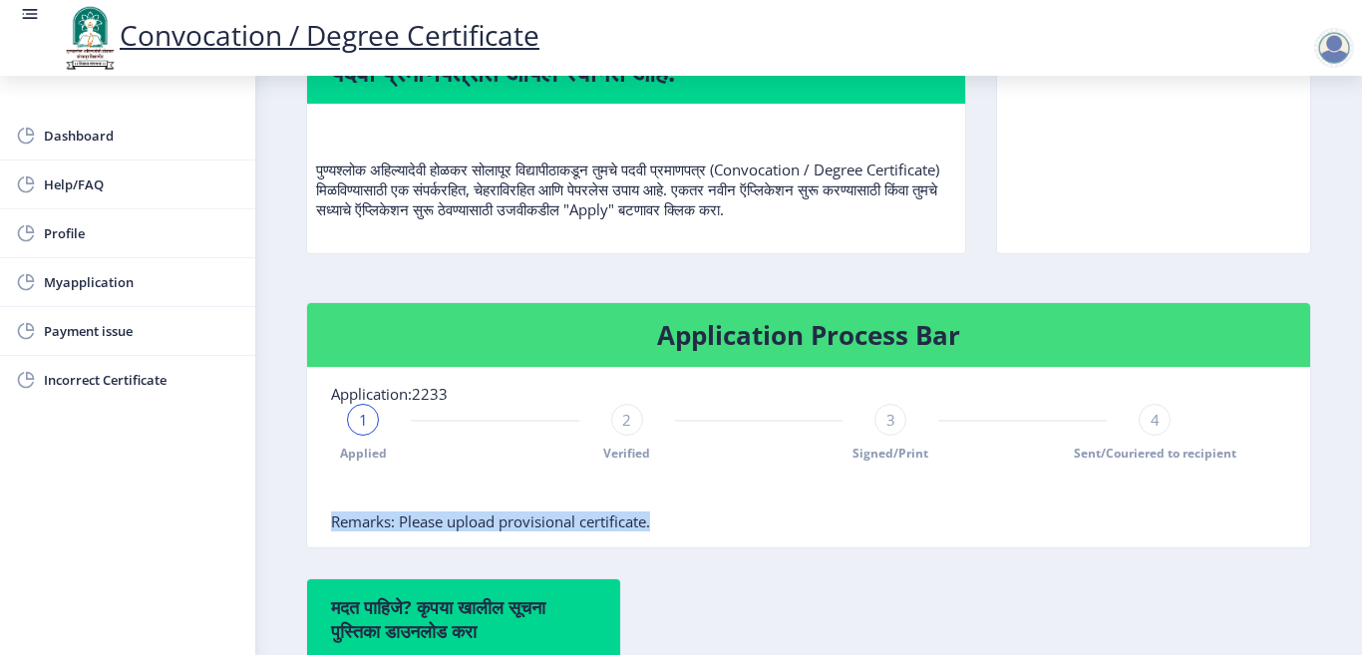
click at [526, 531] on span "Remarks: Please upload provisional certificate." at bounding box center [490, 521] width 319 height 20
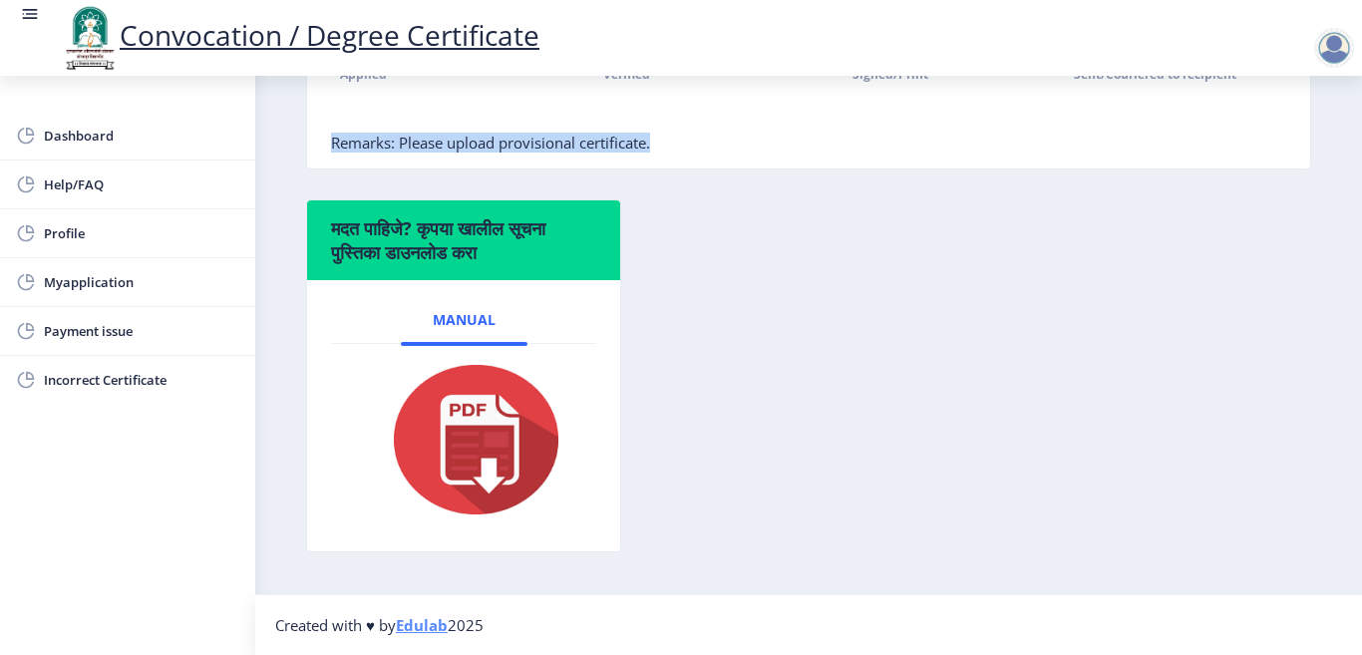
scroll to position [631, 0]
click at [460, 138] on span "Remarks: Please upload provisional certificate." at bounding box center [490, 143] width 319 height 20
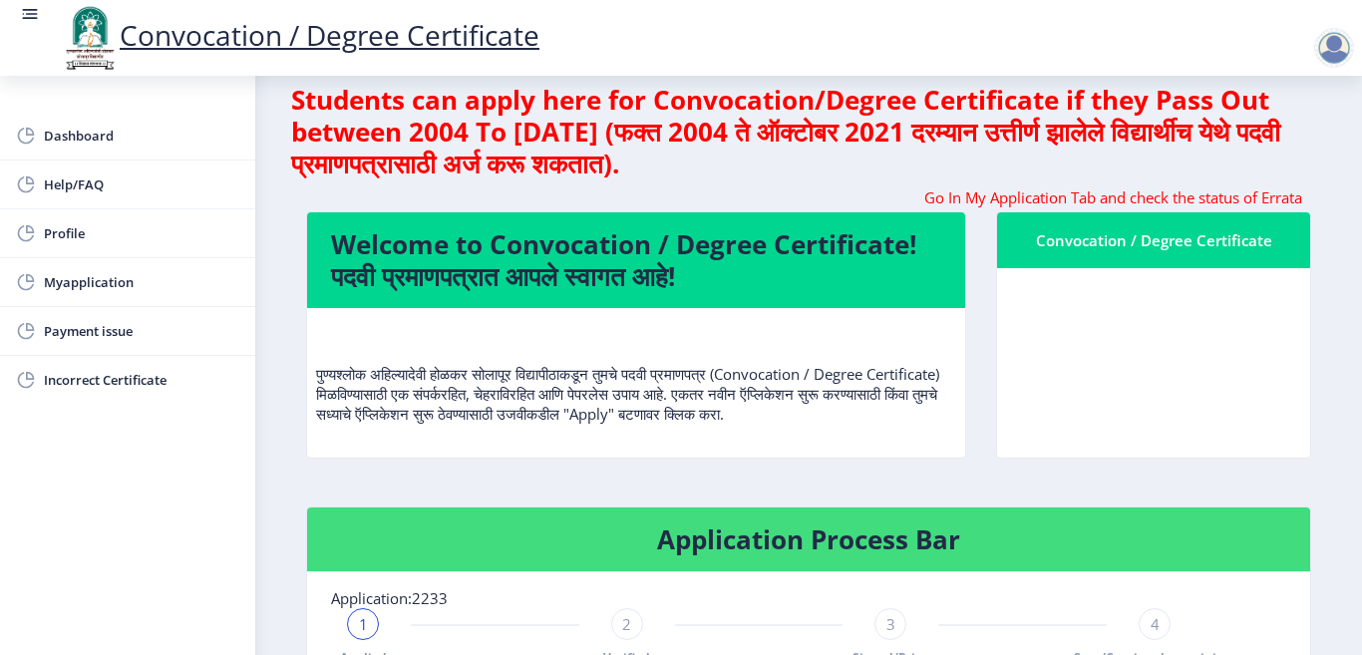
scroll to position [0, 0]
